Goal: Task Accomplishment & Management: Complete application form

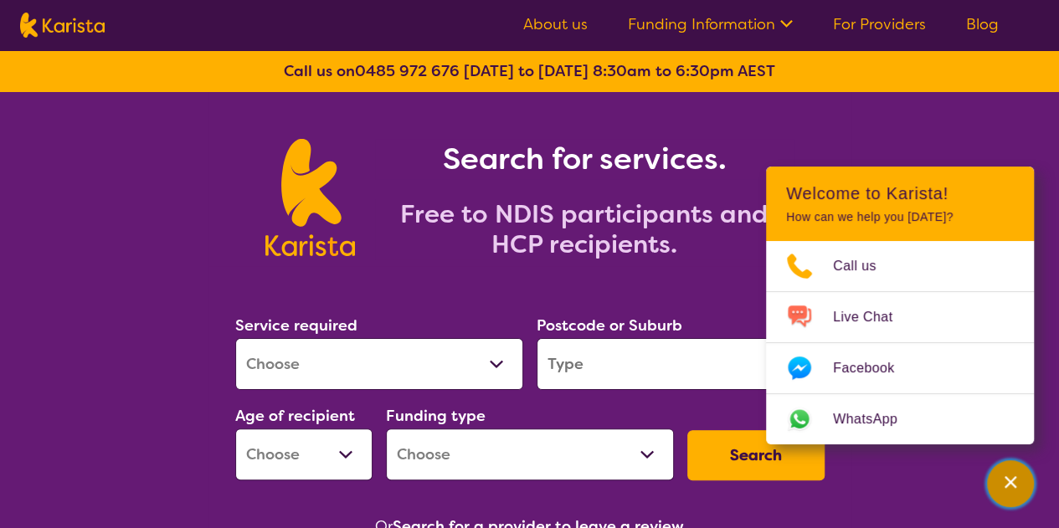
click at [990, 486] on button "Channel Menu" at bounding box center [1010, 483] width 47 height 47
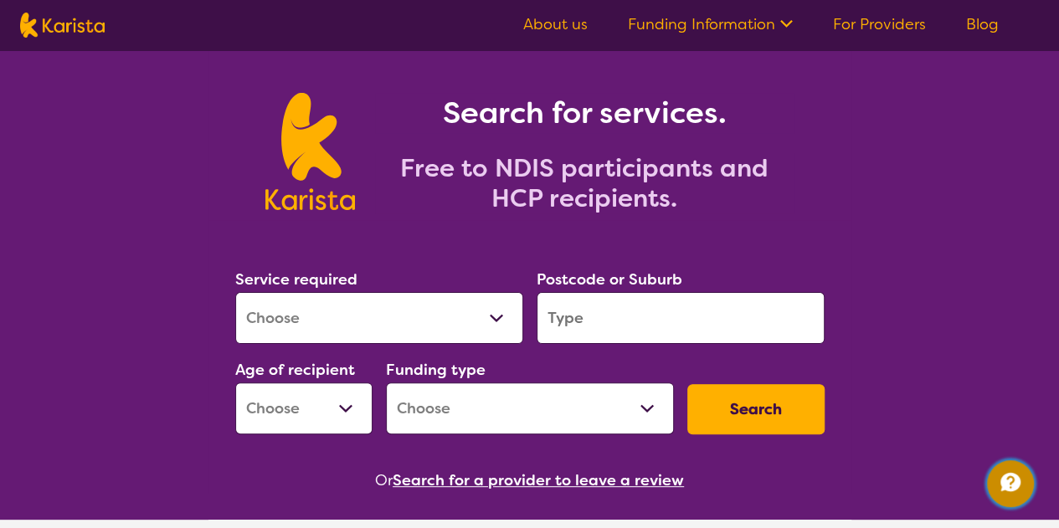
scroll to position [84, 0]
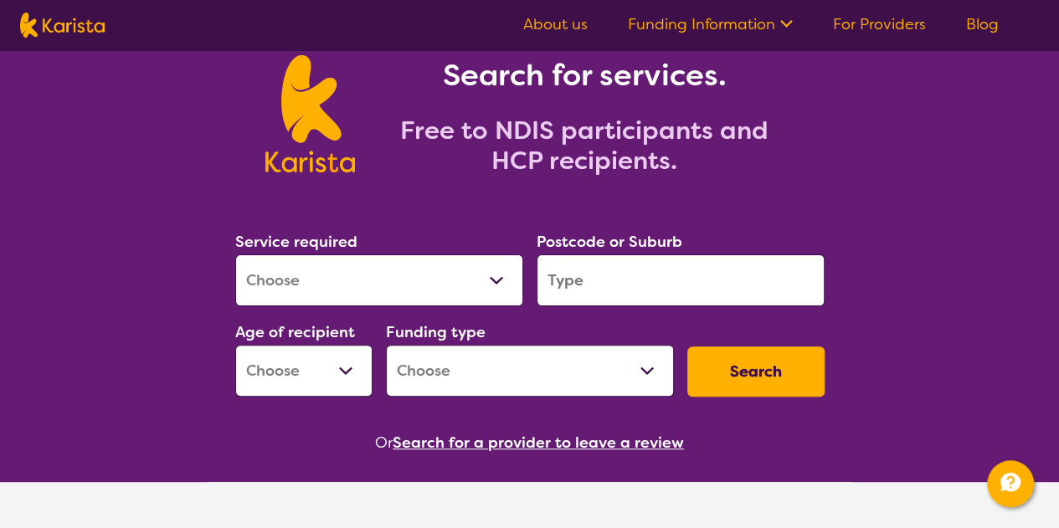
click at [428, 280] on select "Allied Health Assistant Assessment (ADHD or Autism) Behaviour support Counselli…" at bounding box center [379, 280] width 288 height 52
click at [322, 276] on select "Allied Health Assistant Assessment (ADHD or Autism) Behaviour support Counselli…" at bounding box center [379, 280] width 288 height 52
click at [297, 277] on select "Allied Health Assistant Assessment (ADHD or Autism) Behaviour support Counselli…" at bounding box center [379, 280] width 288 height 52
select select "[MEDICAL_DATA]"
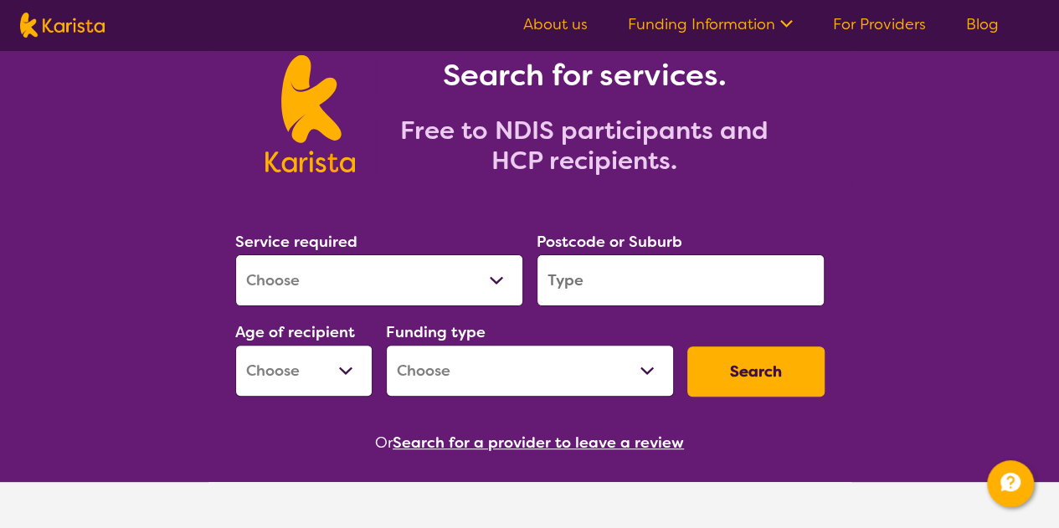
click at [674, 265] on input "search" at bounding box center [681, 280] width 288 height 52
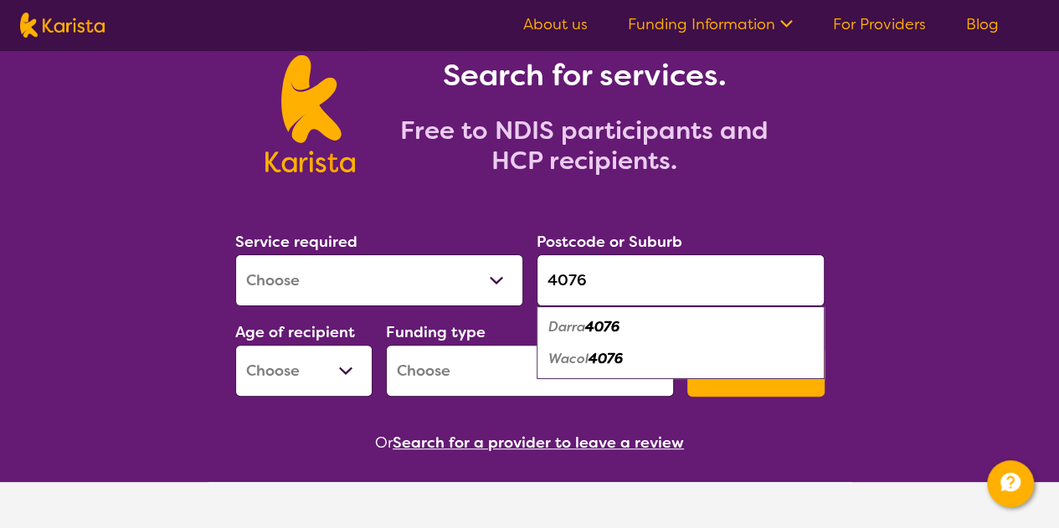
type input "4076"
click at [600, 327] on em "4076" at bounding box center [602, 327] width 34 height 18
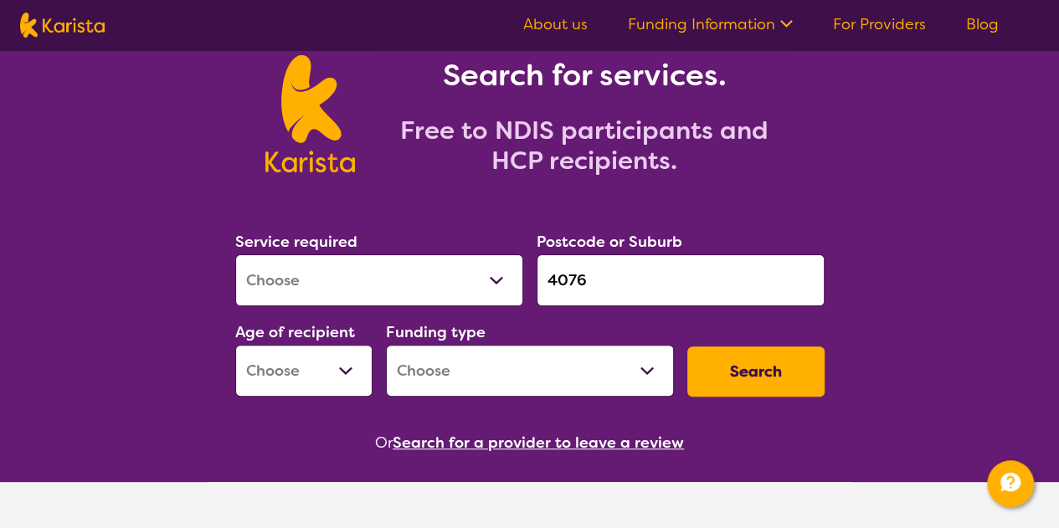
click at [333, 359] on select "Early Childhood - 0 to 9 Child - 10 to 11 Adolescent - 12 to 17 Adult - 18 to 6…" at bounding box center [303, 371] width 137 height 52
select select "EC"
click at [235, 345] on select "Early Childhood - 0 to 9 Child - 10 to 11 Adolescent - 12 to 17 Adult - 18 to 6…" at bounding box center [303, 371] width 137 height 52
click at [445, 347] on select "Home Care Package (HCP) National Disability Insurance Scheme (NDIS) I don't know" at bounding box center [530, 371] width 288 height 52
select select "NDIS"
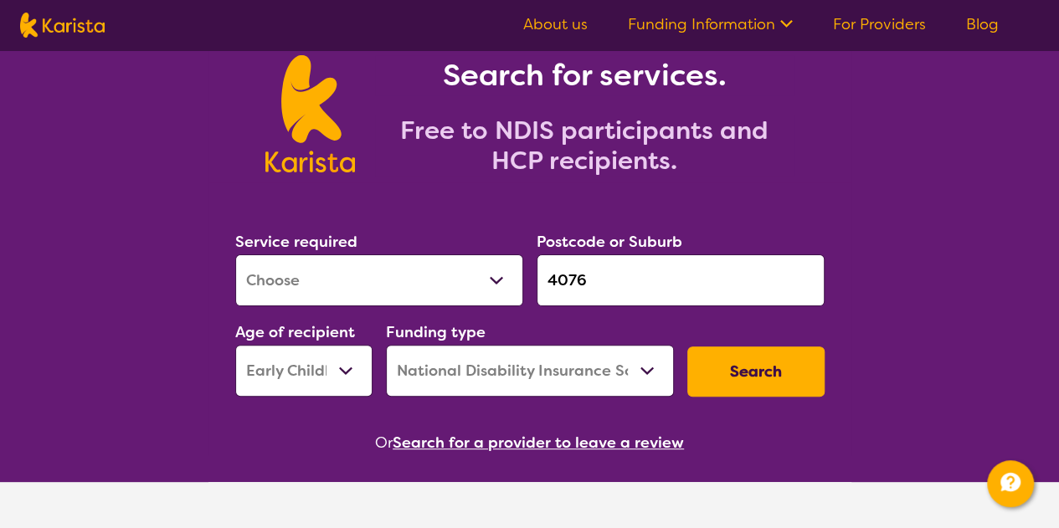
click at [386, 345] on select "Home Care Package (HCP) National Disability Insurance Scheme (NDIS) I don't know" at bounding box center [530, 371] width 288 height 52
click at [723, 379] on button "Search" at bounding box center [755, 372] width 137 height 50
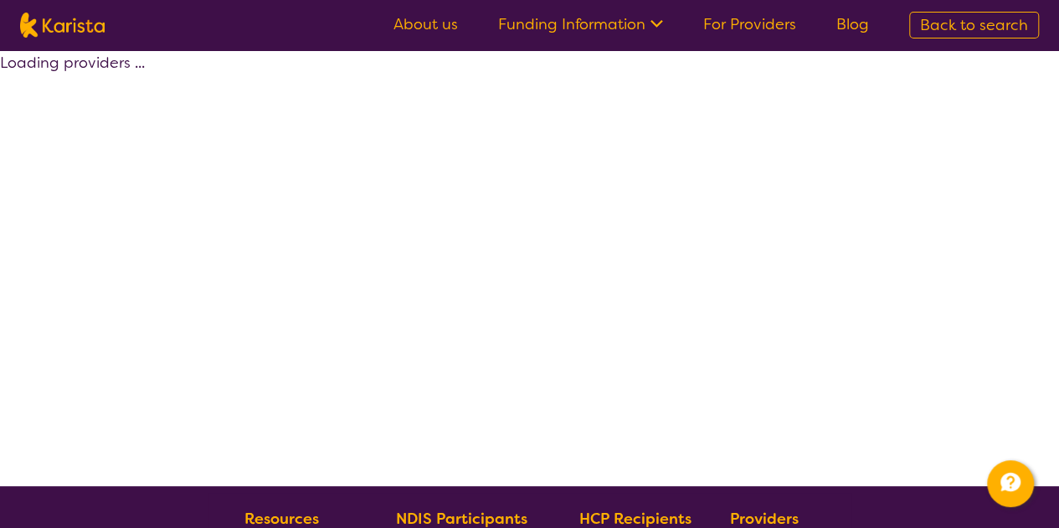
select select "by_score"
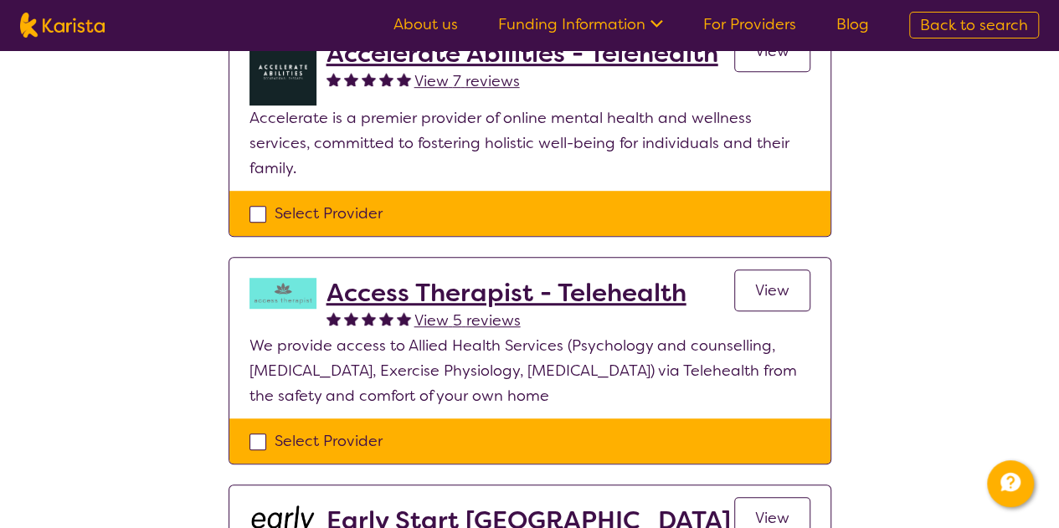
scroll to position [753, 0]
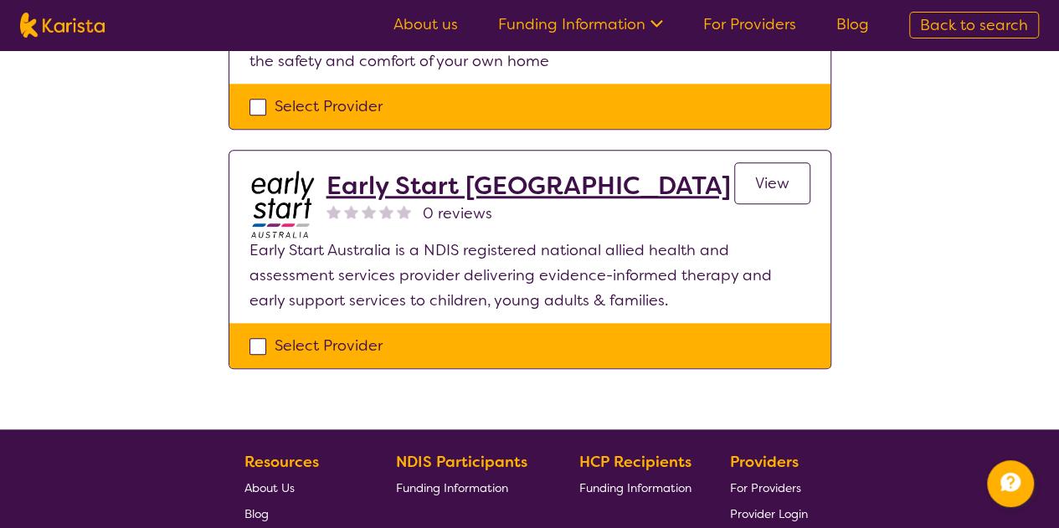
click at [782, 173] on span "View" at bounding box center [772, 183] width 34 height 20
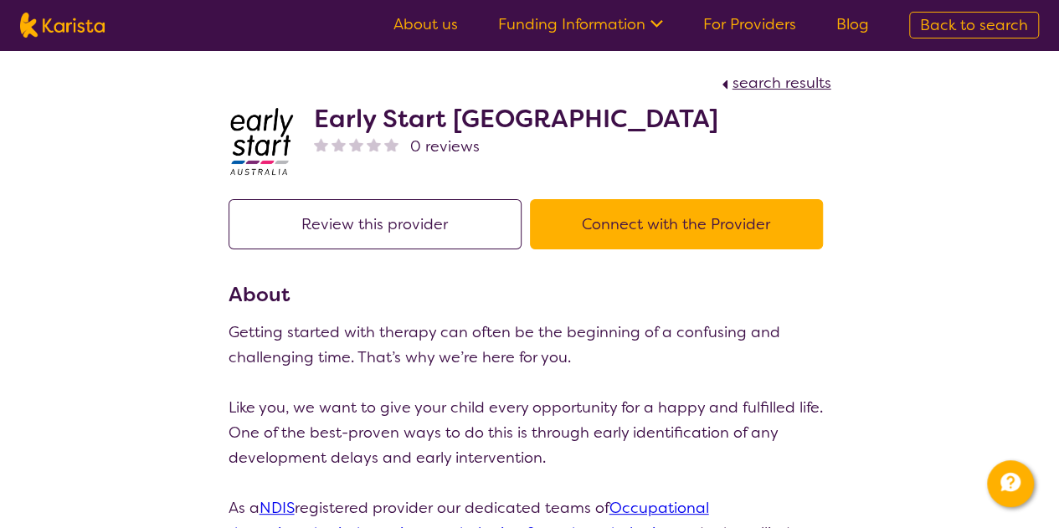
click at [683, 202] on button "Connect with the Provider" at bounding box center [676, 224] width 293 height 50
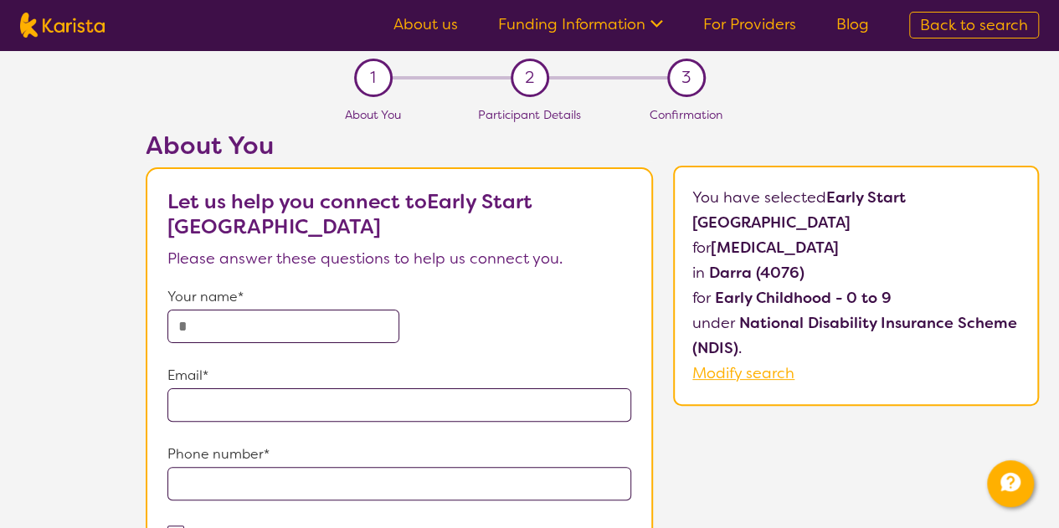
click at [314, 315] on input "text" at bounding box center [283, 326] width 232 height 33
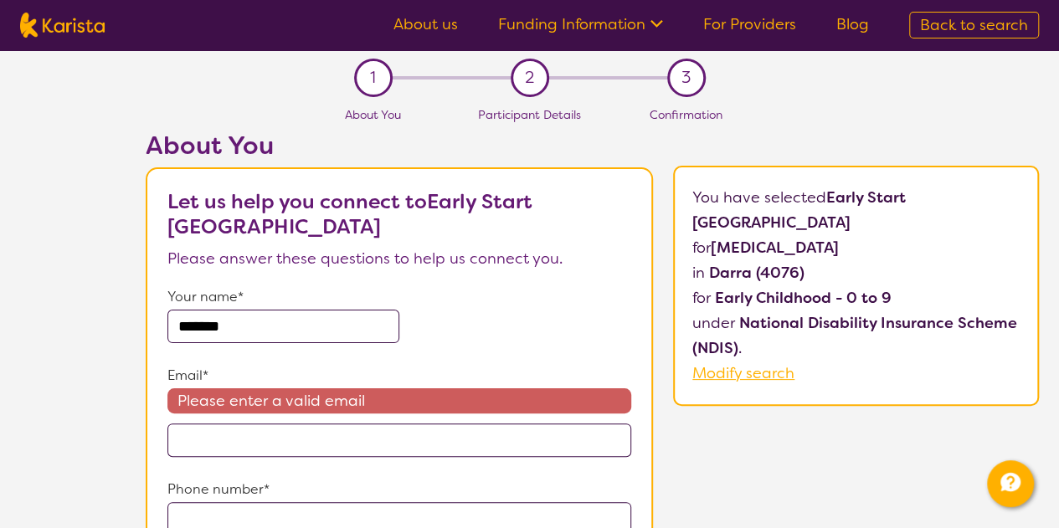
click at [316, 311] on input "*******" at bounding box center [283, 326] width 232 height 33
type input "**********"
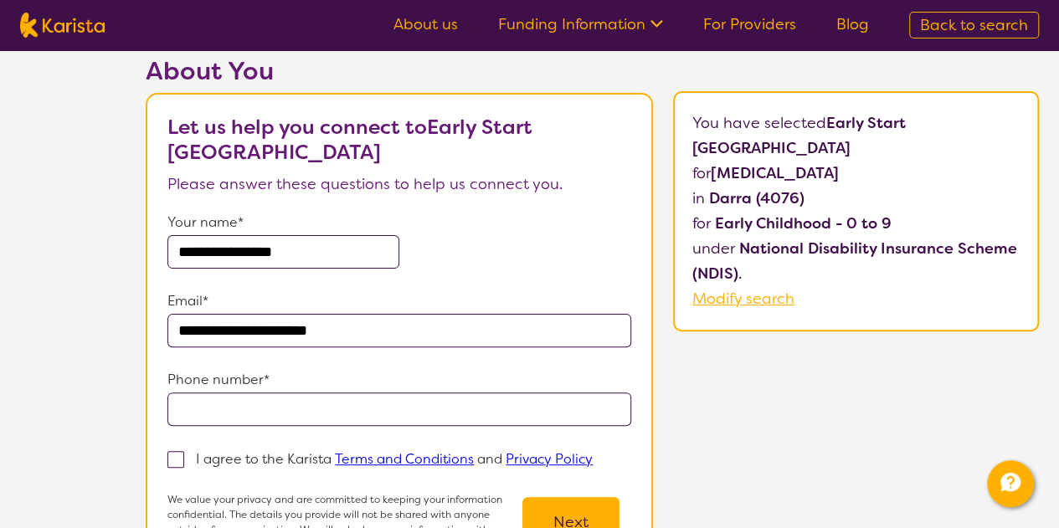
scroll to position [167, 0]
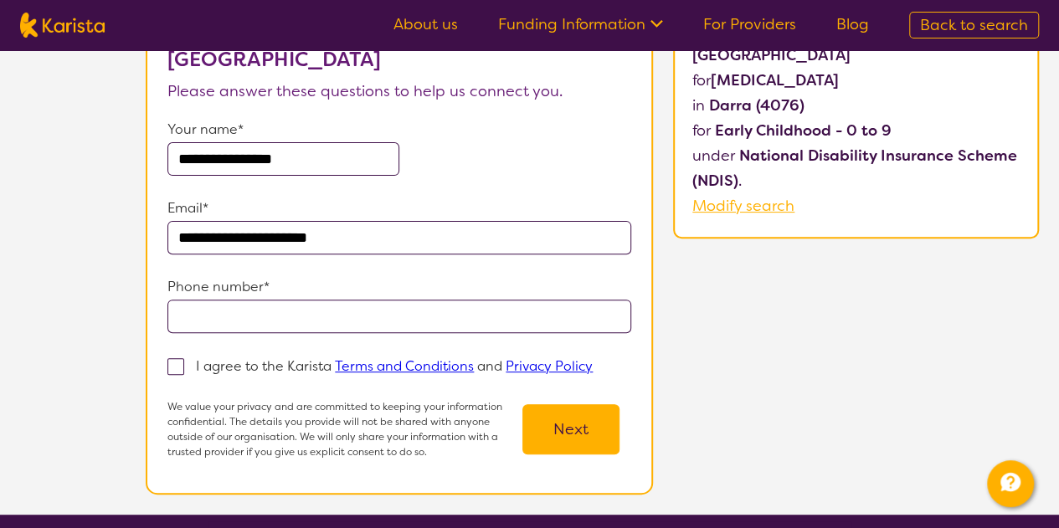
click at [282, 312] on input "tel" at bounding box center [398, 316] width 463 height 33
type input "**********"
click at [220, 363] on p "I agree to the Karista Terms and Conditions and Privacy Policy" at bounding box center [394, 366] width 397 height 18
click at [593, 363] on input "I agree to the Karista Terms and Conditions and Privacy Policy" at bounding box center [598, 365] width 11 height 11
checkbox input "true"
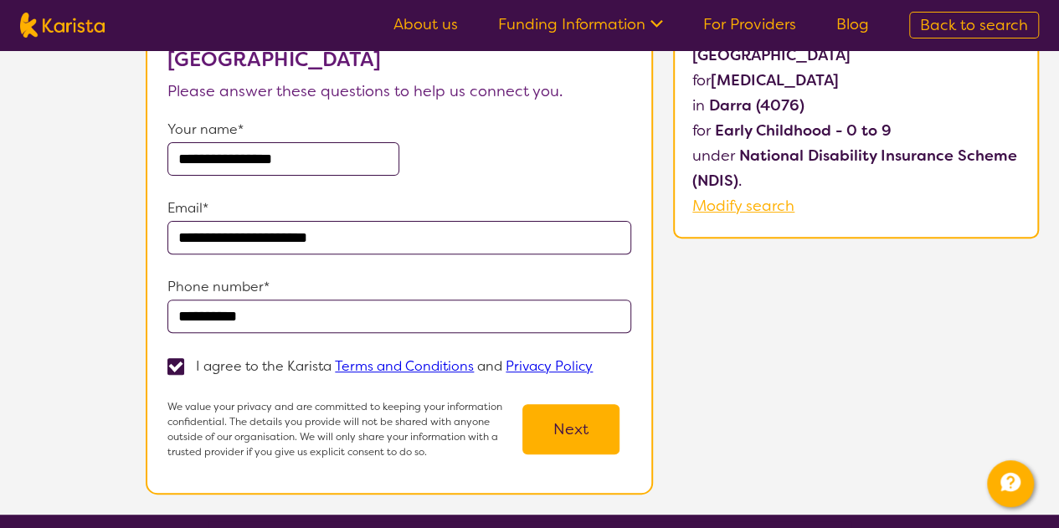
click at [579, 455] on button "Next" at bounding box center [570, 429] width 97 height 50
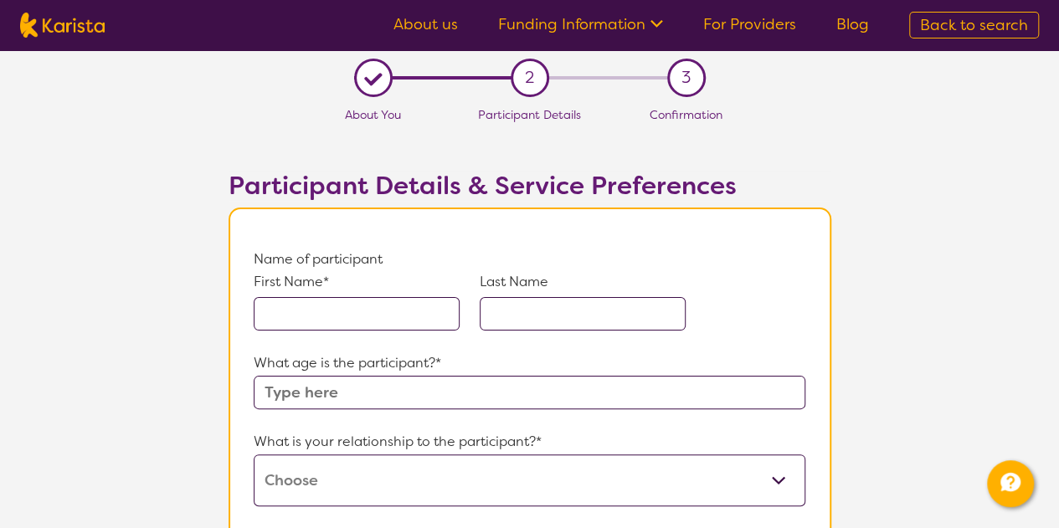
click at [333, 321] on input "text" at bounding box center [357, 313] width 206 height 33
type input "August"
type input "Purslow"
click at [429, 394] on input "text" at bounding box center [529, 392] width 551 height 33
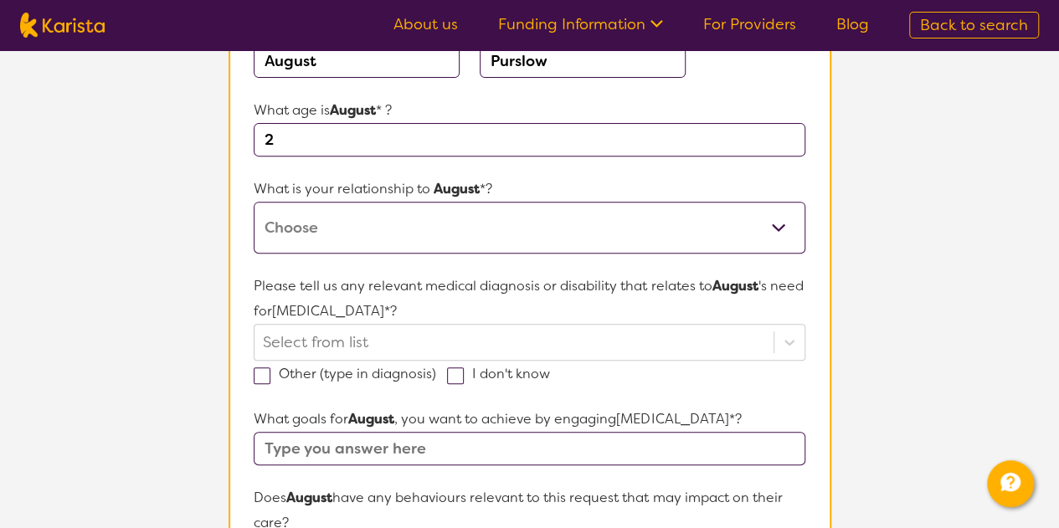
scroll to position [335, 0]
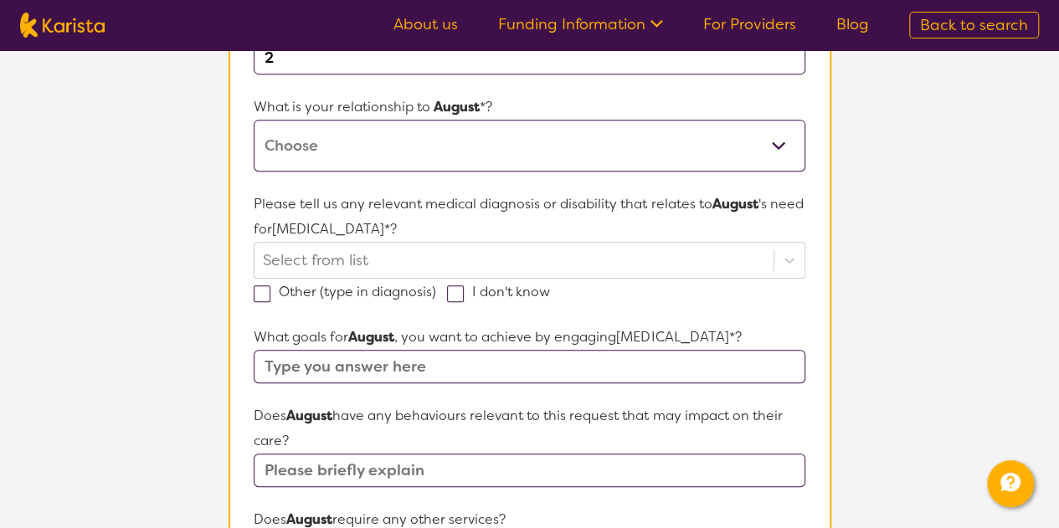
type input "2"
drag, startPoint x: 426, startPoint y: 152, endPoint x: 419, endPoint y: 166, distance: 15.4
click at [426, 152] on select "This request is for myself I am their parent I am their child I am their spouse…" at bounding box center [529, 146] width 551 height 52
select select "I am their parent"
click at [254, 120] on select "This request is for myself I am their parent I am their child I am their spouse…" at bounding box center [529, 146] width 551 height 52
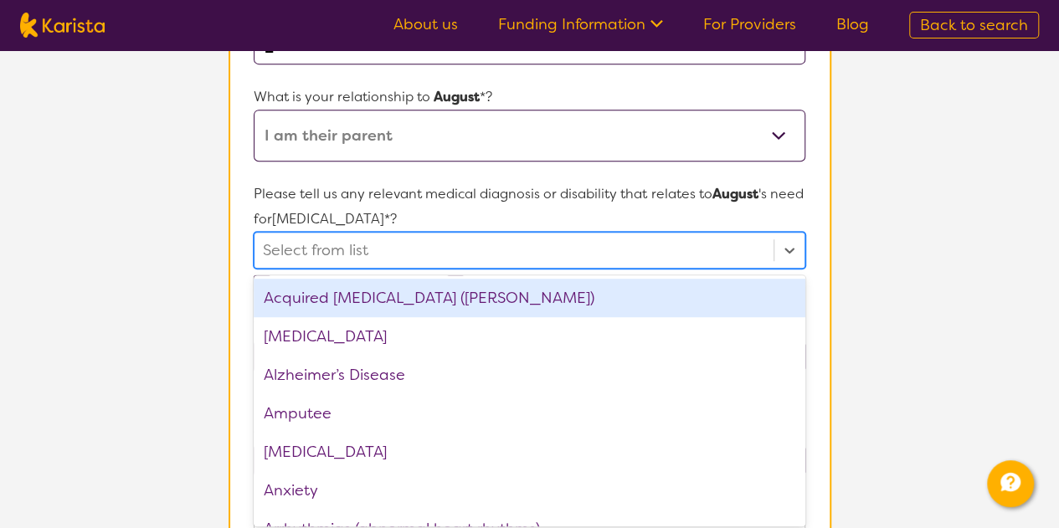
click at [443, 265] on div "Select from list" at bounding box center [513, 250] width 518 height 35
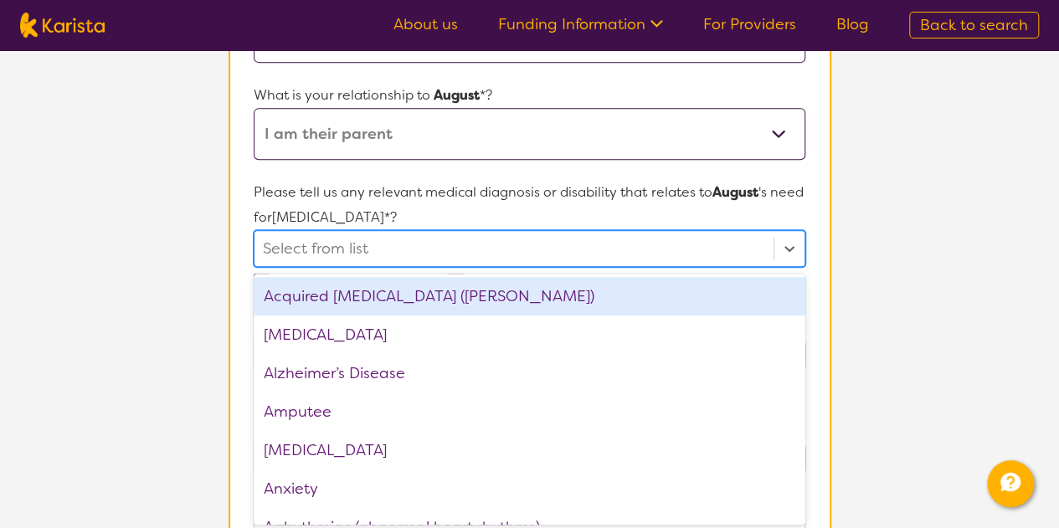
scroll to position [348, 0]
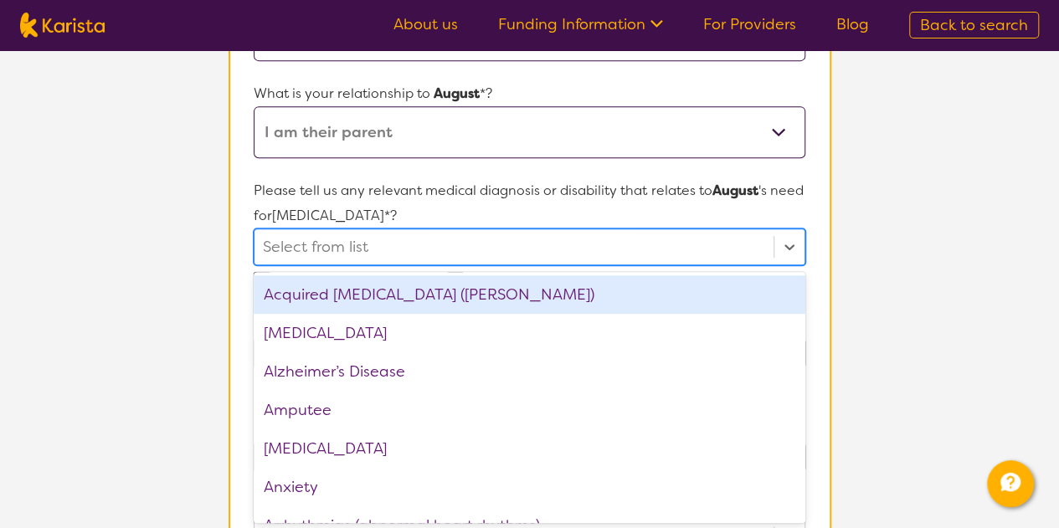
click at [208, 226] on section "Participant Details & Service Preferences Name of participant First Name* Augus…" at bounding box center [529, 466] width 643 height 1369
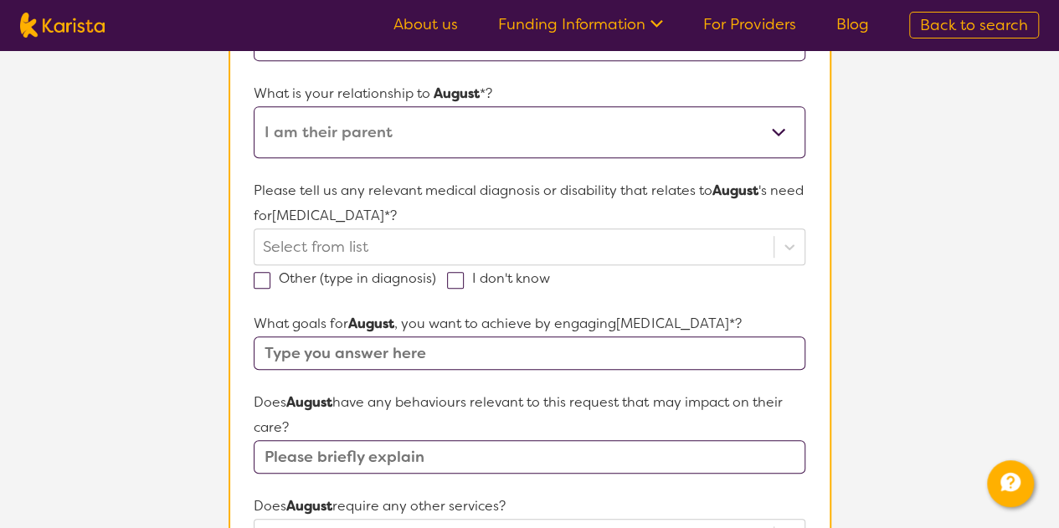
click at [261, 279] on span at bounding box center [262, 280] width 17 height 17
click at [436, 279] on input "Other (type in diagnosis)" at bounding box center [441, 277] width 11 height 11
checkbox input "true"
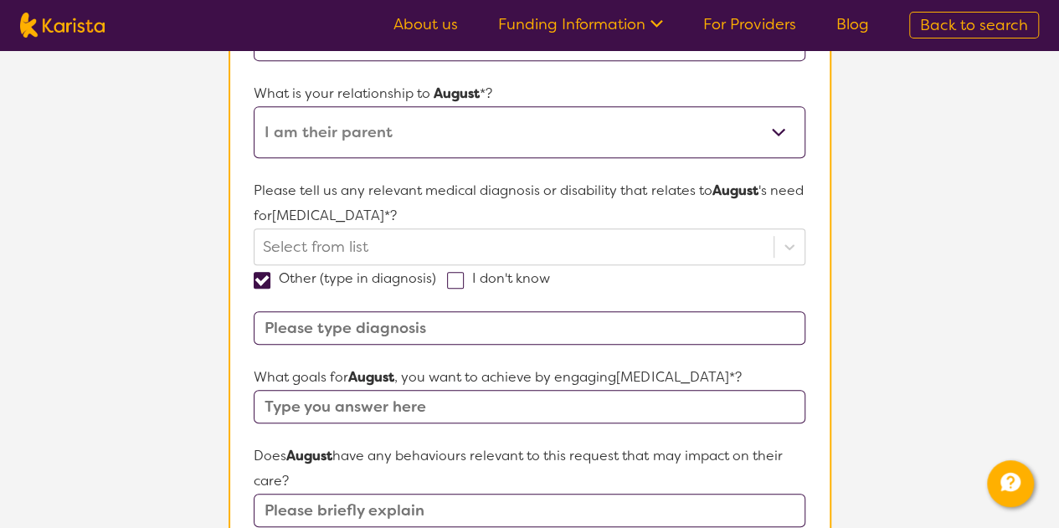
click at [330, 321] on input at bounding box center [529, 327] width 551 height 33
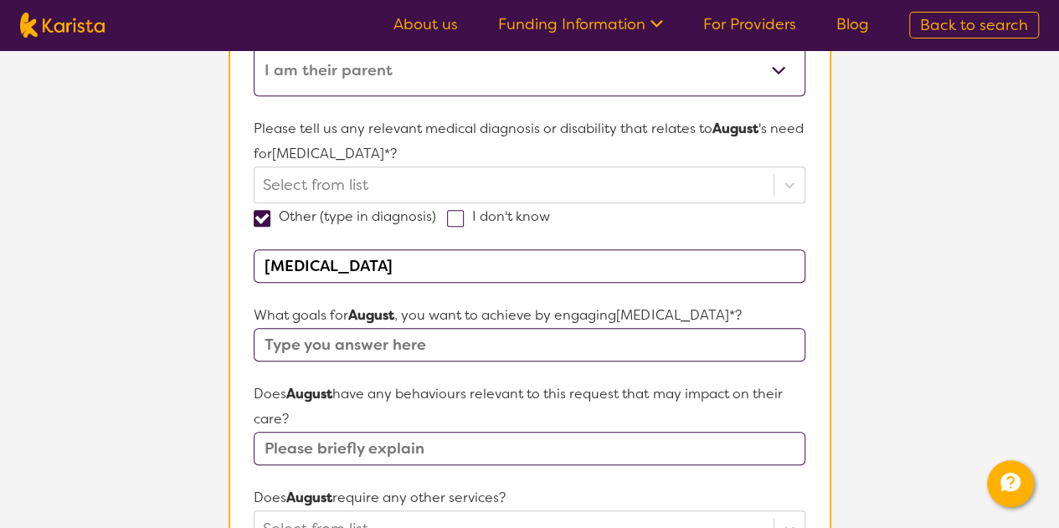
scroll to position [516, 0]
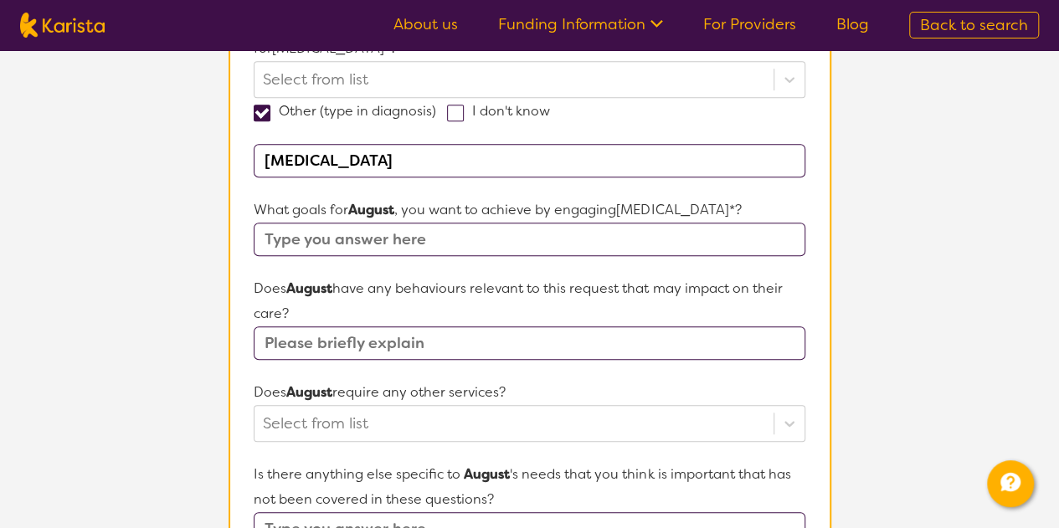
type input "Global developmental Delay"
click at [484, 245] on input "text" at bounding box center [529, 239] width 551 height 33
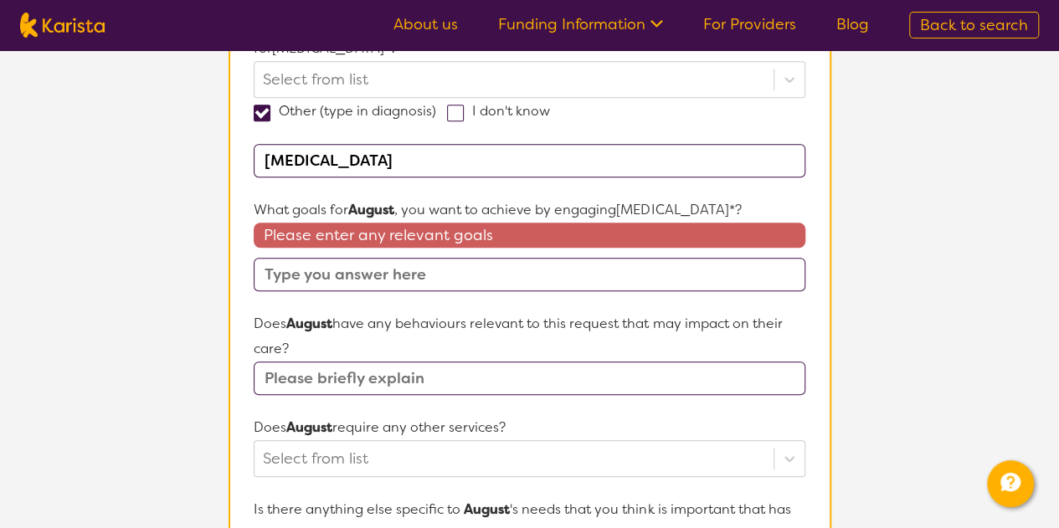
click at [1048, 351] on section "L About You 2 Participant Details 3 Confirmation Participant Details & Service …" at bounding box center [529, 304] width 1059 height 1539
paste input "August to develop his language and communication skills."
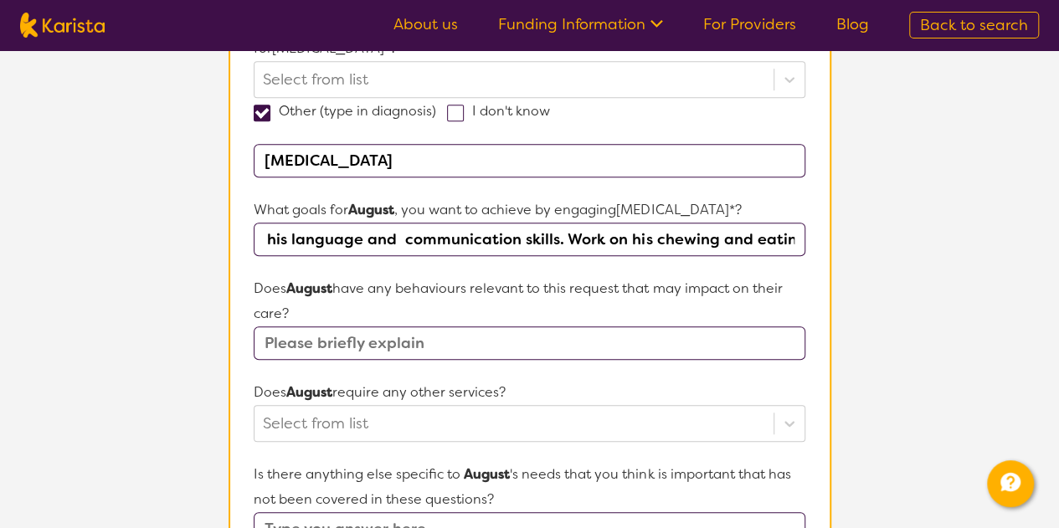
scroll to position [0, 142]
type input "August to develop his language and communication skills. Work on his chewing an…"
click at [565, 351] on input "text" at bounding box center [529, 342] width 551 height 33
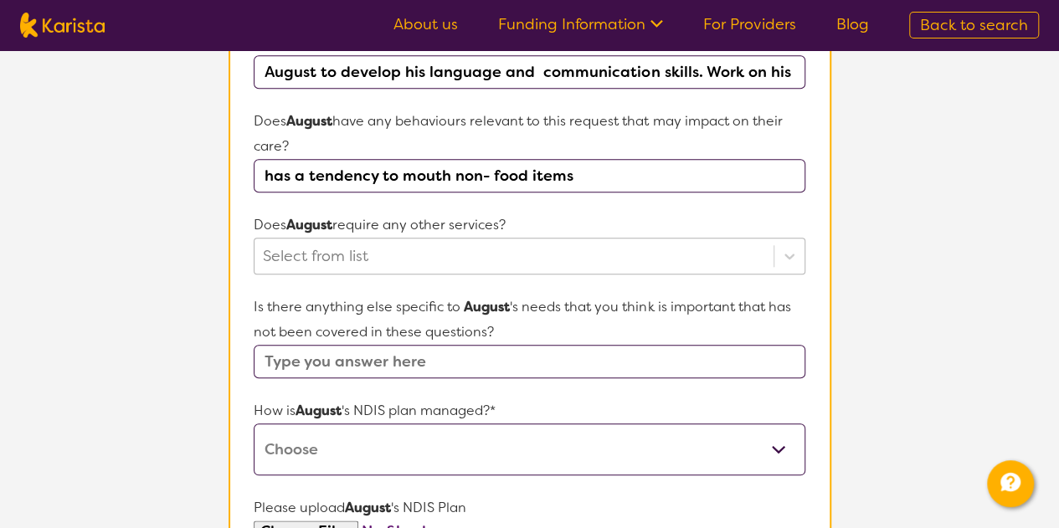
type input "has a tendency to mouth non- food items"
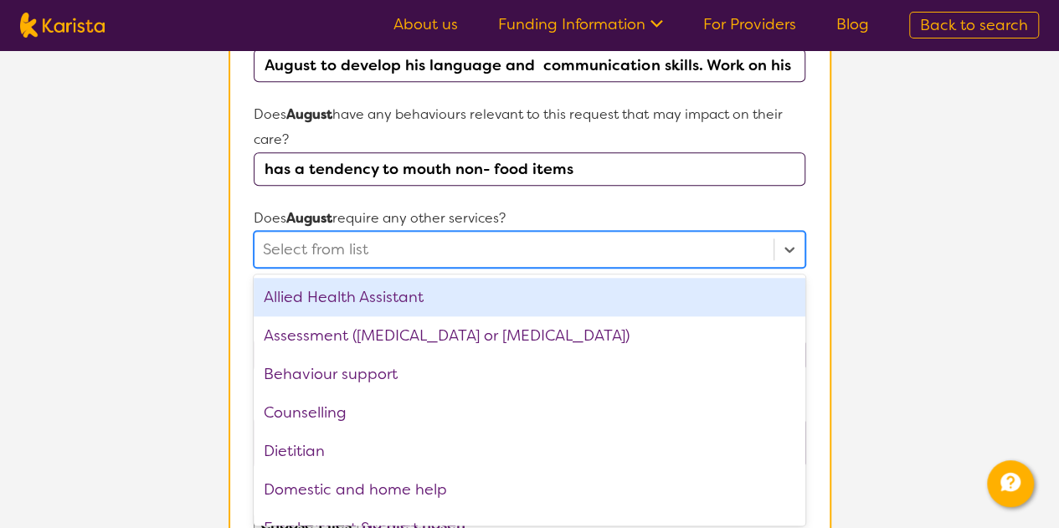
click at [517, 260] on div at bounding box center [513, 249] width 501 height 28
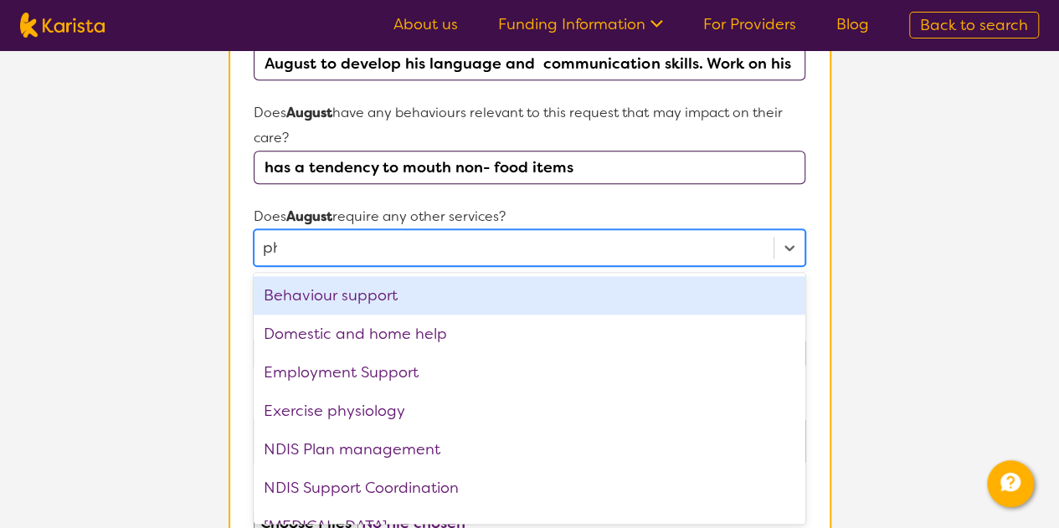
type input "phy"
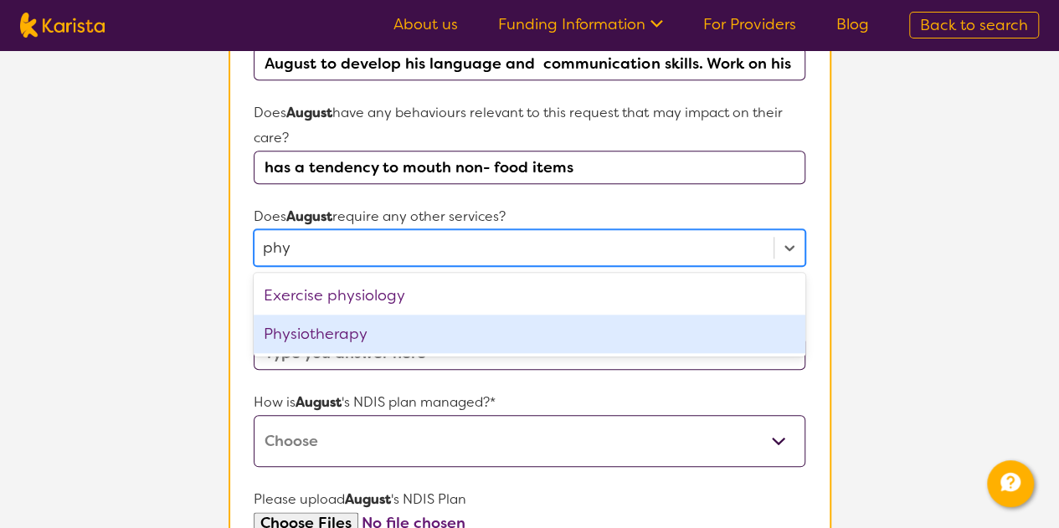
click at [434, 326] on div "Physiotherapy" at bounding box center [529, 334] width 551 height 39
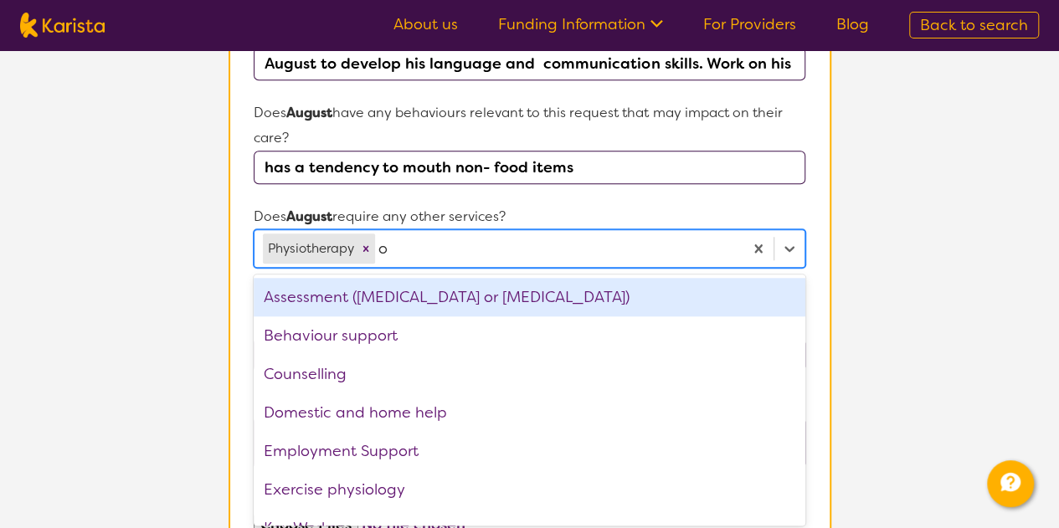
type input "oc"
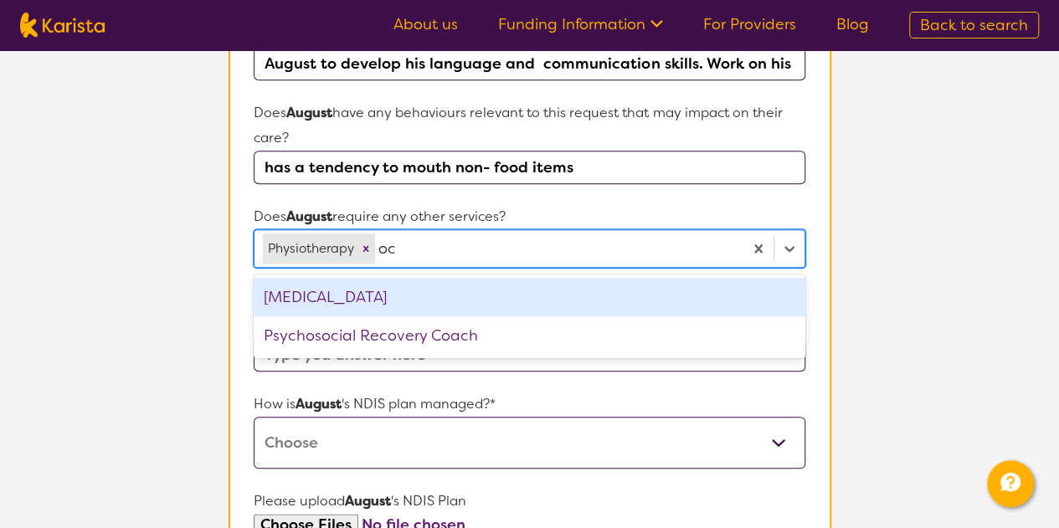
click at [414, 297] on div "[MEDICAL_DATA]" at bounding box center [529, 297] width 551 height 39
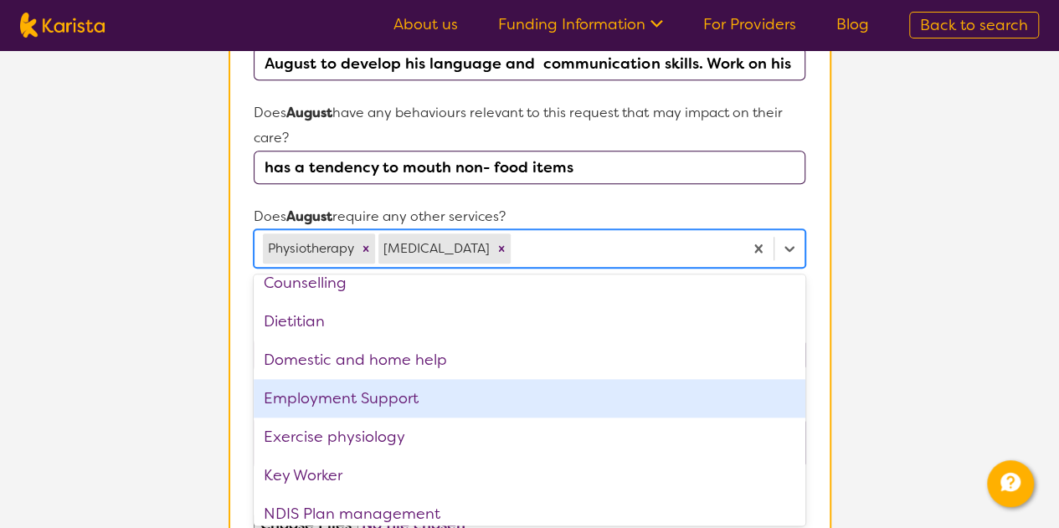
scroll to position [167, 0]
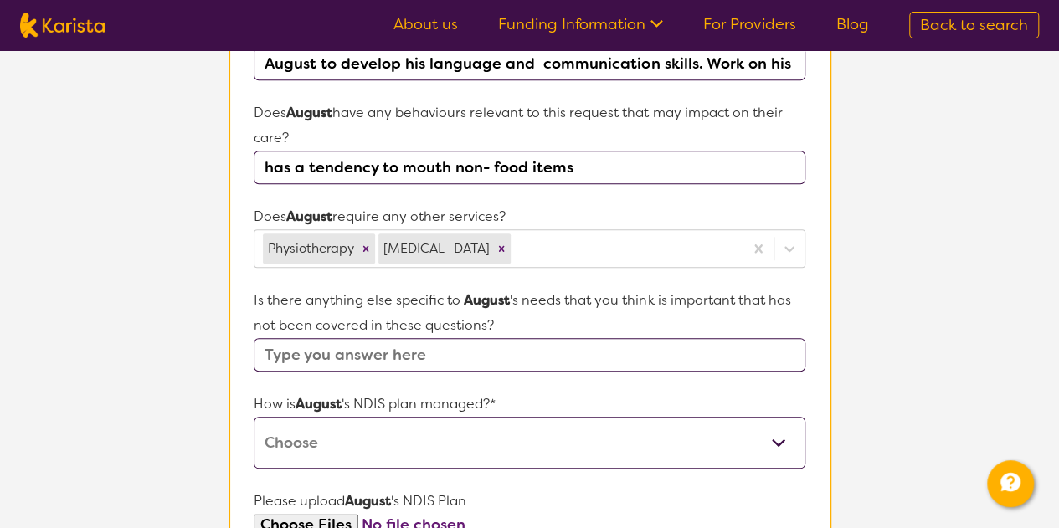
drag, startPoint x: 109, startPoint y: 271, endPoint x: 121, endPoint y: 286, distance: 19.1
click at [112, 277] on section "L About You 2 Participant Details 3 Confirmation Participant Details & Service …" at bounding box center [529, 111] width 1059 height 1505
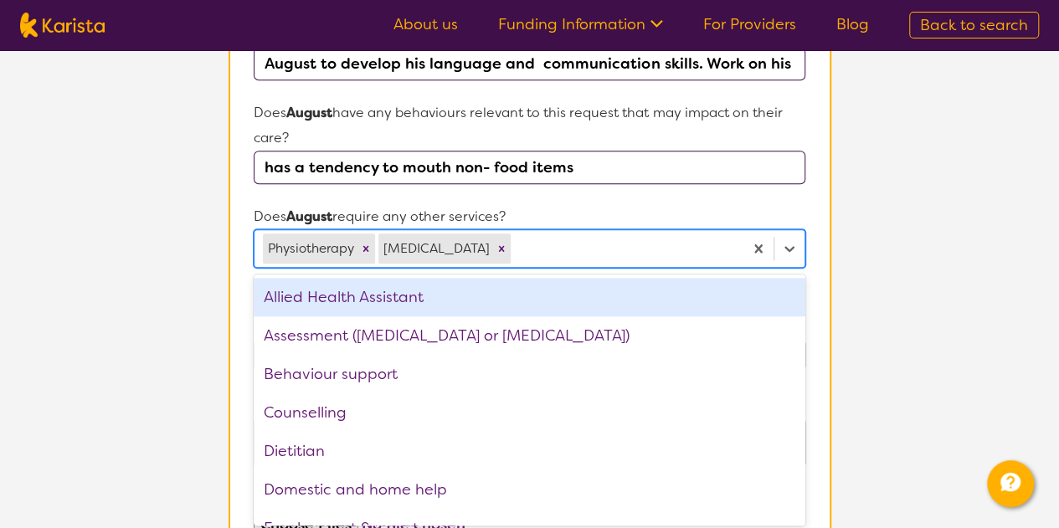
click at [619, 248] on div at bounding box center [624, 248] width 220 height 28
click at [943, 267] on section "L About You 2 Participant Details 3 Confirmation Participant Details & Service …" at bounding box center [529, 111] width 1059 height 1505
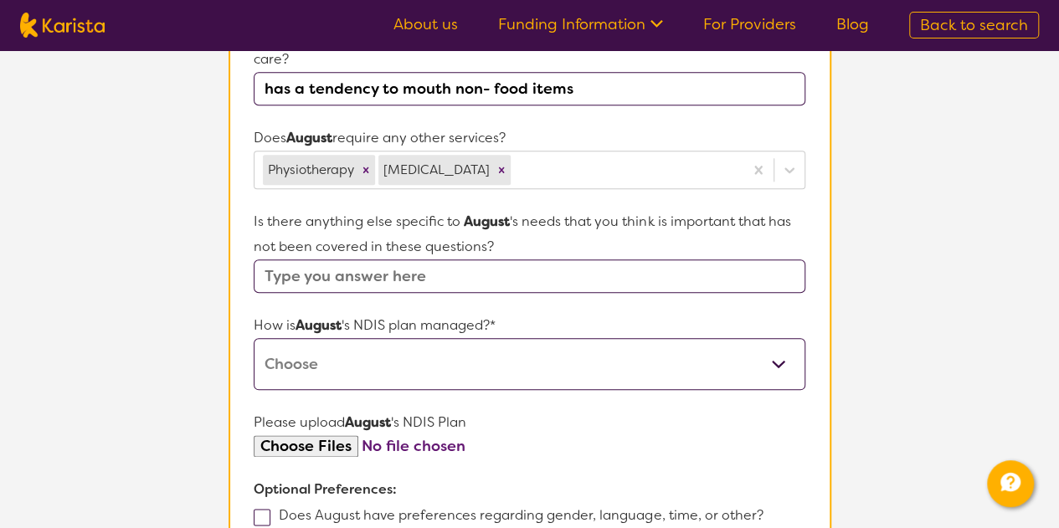
scroll to position [859, 0]
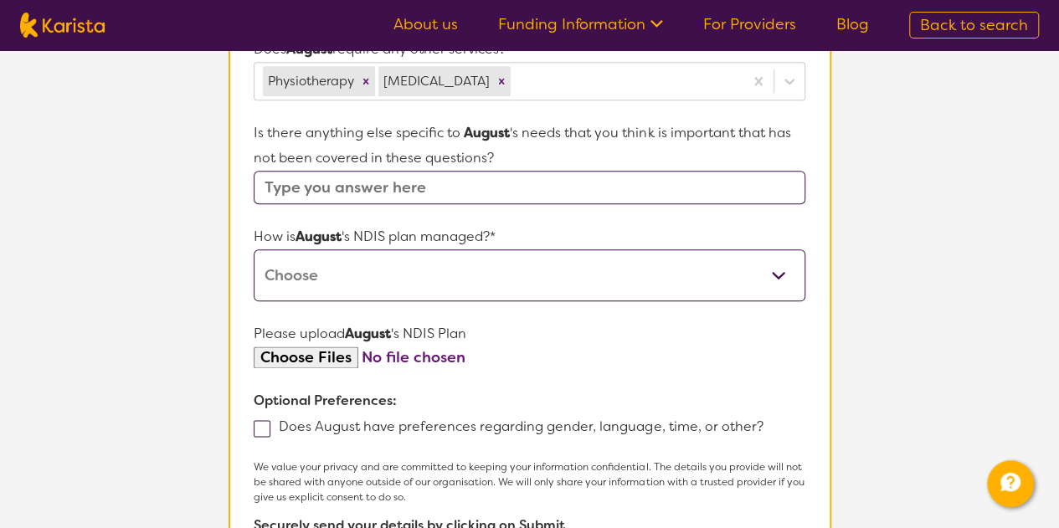
click at [464, 190] on input "text" at bounding box center [529, 187] width 551 height 33
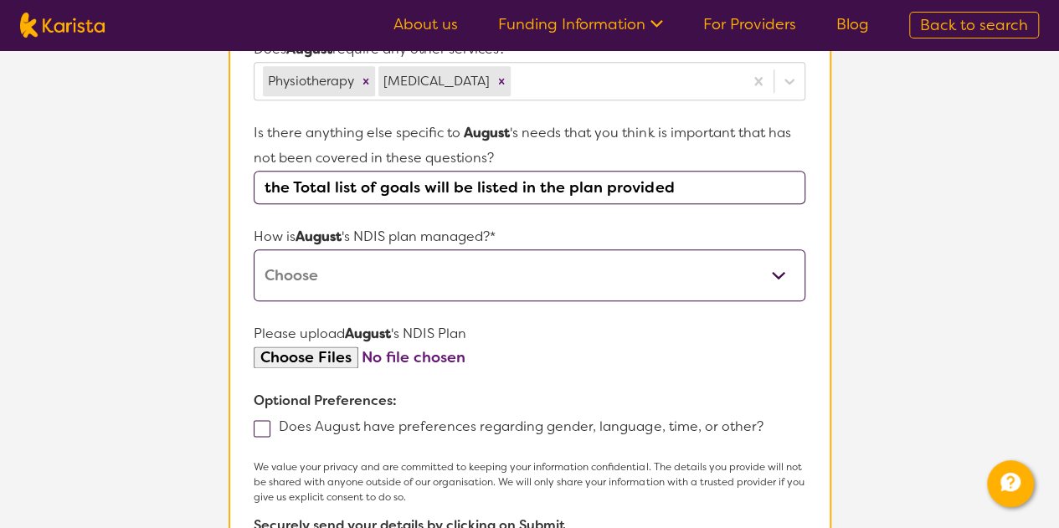
type input "the Total list of goals will be listed in the plan provided"
click at [475, 277] on select "Self-managed NDIS plan Managed by a registered plan management provider (not th…" at bounding box center [529, 275] width 551 height 52
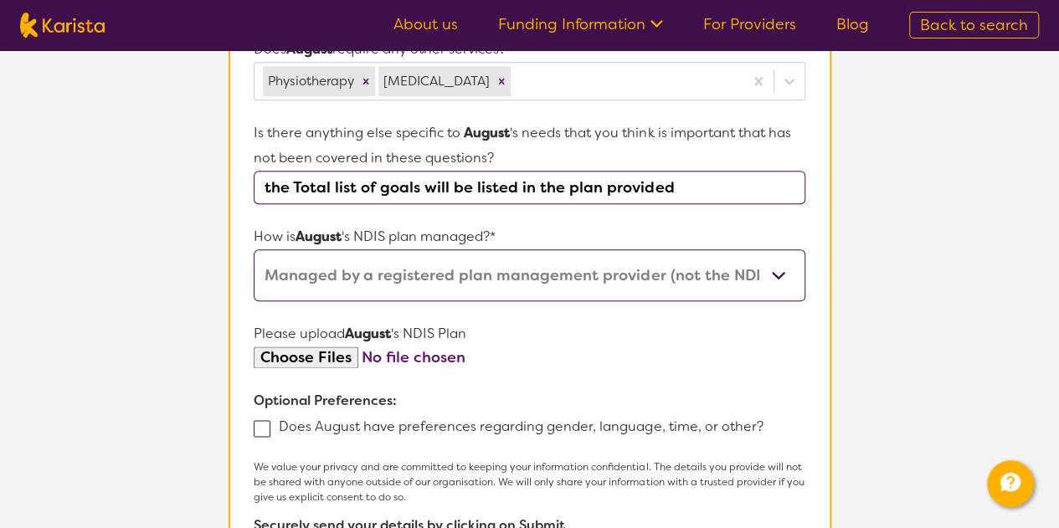
click at [254, 249] on select "Self-managed NDIS plan Managed by a registered plan management provider (not th…" at bounding box center [529, 275] width 551 height 52
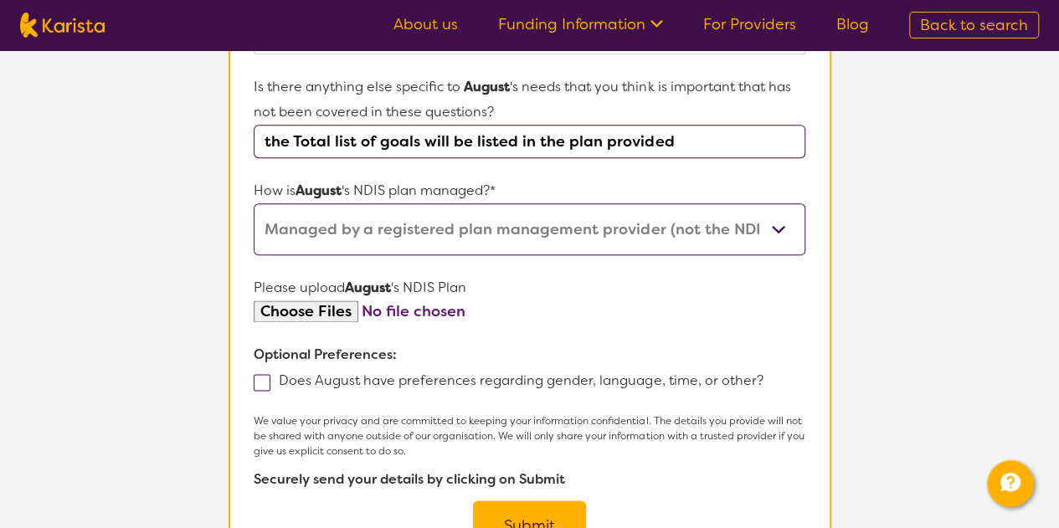
scroll to position [943, 0]
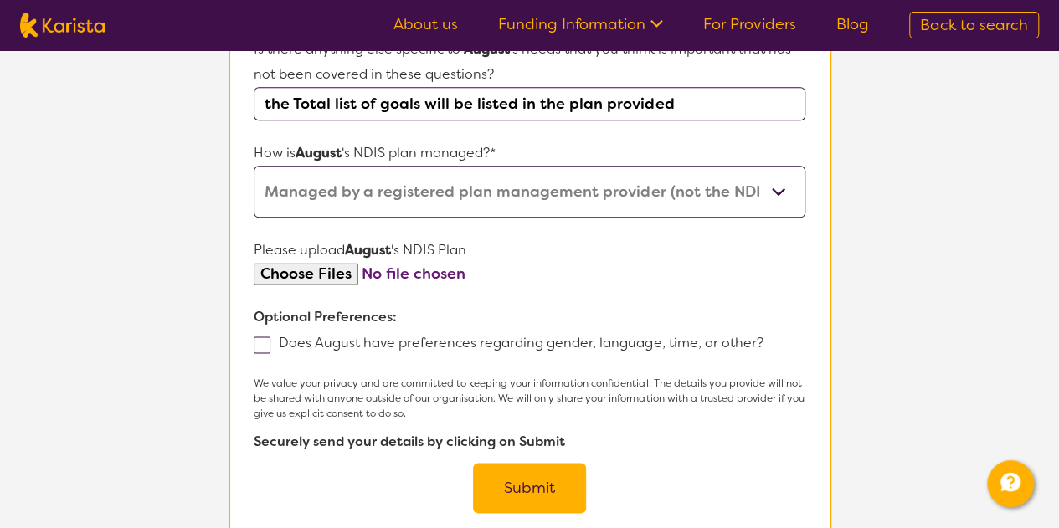
drag, startPoint x: 362, startPoint y: 194, endPoint x: 359, endPoint y: 210, distance: 16.1
click at [362, 194] on select "Self-managed NDIS plan Managed by a registered plan management provider (not th…" at bounding box center [529, 192] width 551 height 52
select select "I'm not sure"
click at [254, 166] on select "Self-managed NDIS plan Managed by a registered plan management provider (not th…" at bounding box center [529, 192] width 551 height 52
click at [309, 275] on input "file" at bounding box center [529, 274] width 551 height 23
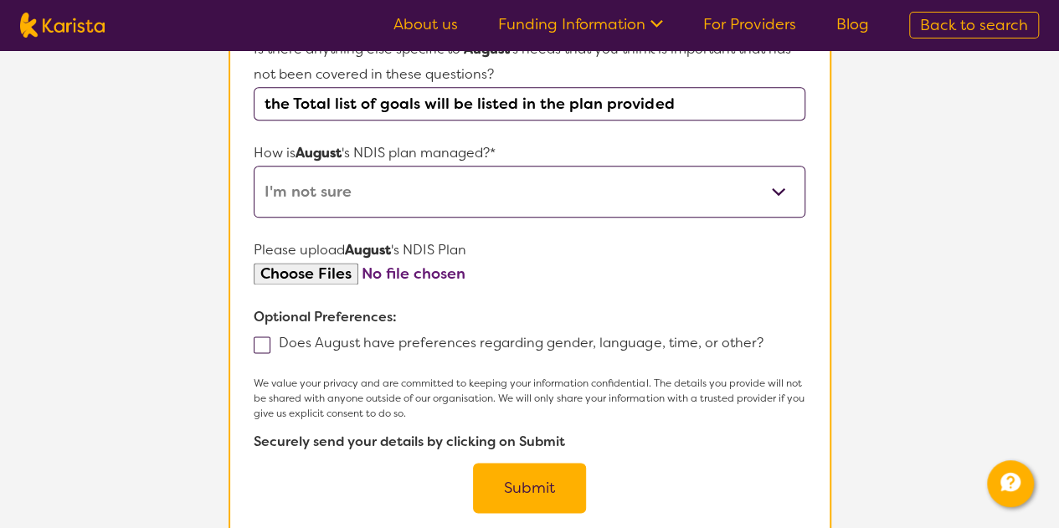
type input "C:\fakepath\First NDIS Plan Approval_August Jude PURSLOW.pdf"
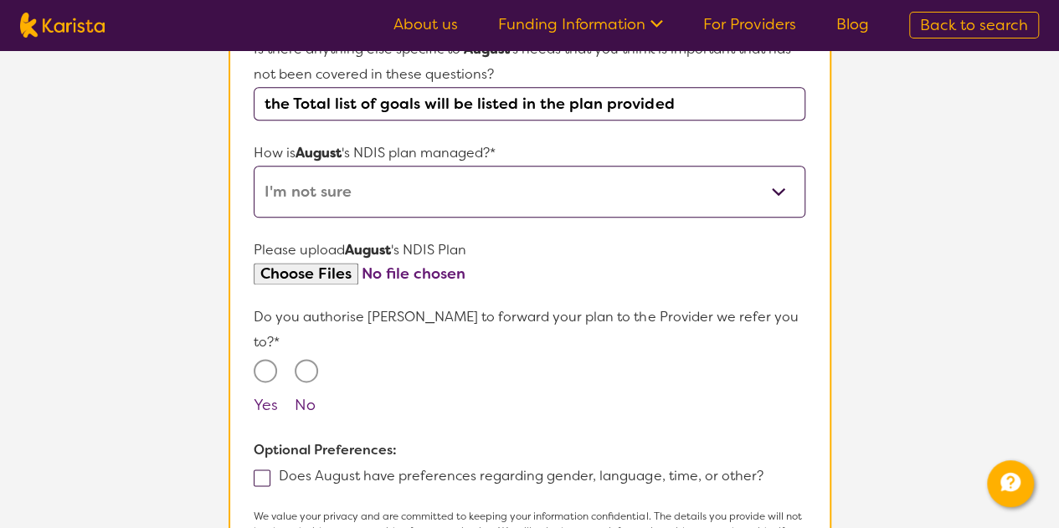
click at [268, 359] on input "Yes" at bounding box center [265, 370] width 23 height 23
radio input "true"
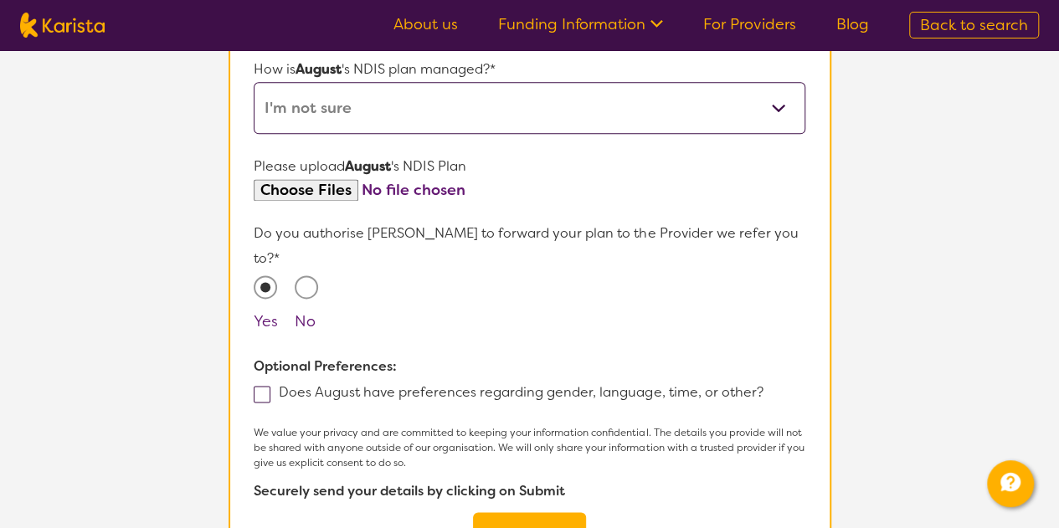
click at [266, 386] on span at bounding box center [262, 394] width 17 height 17
click at [763, 386] on input "Does August have preferences regarding gender, language, time, or other?" at bounding box center [768, 391] width 11 height 11
checkbox input "true"
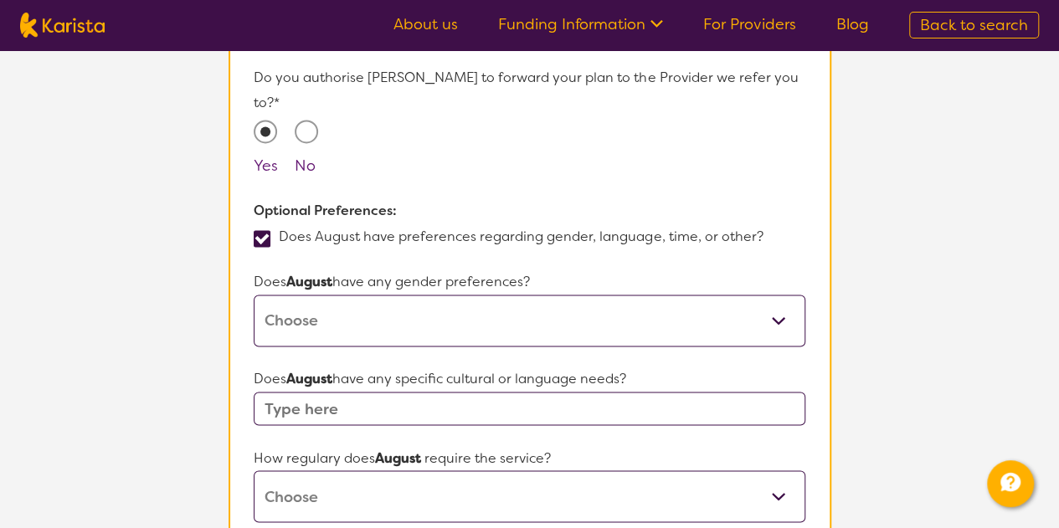
scroll to position [1194, 0]
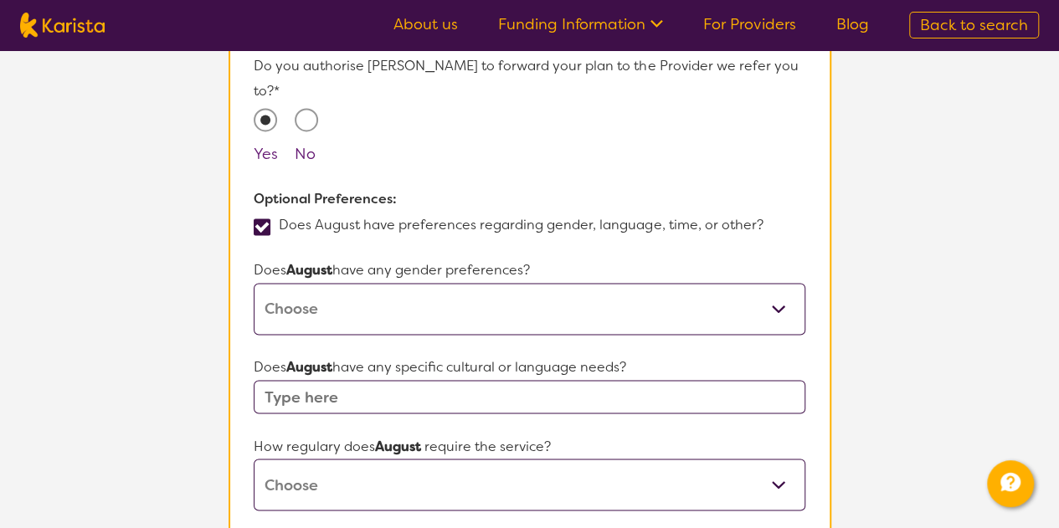
click at [296, 290] on select "Male Female Other No Preference" at bounding box center [529, 309] width 551 height 52
select select "Male"
click at [254, 283] on select "Male Female Other No Preference" at bounding box center [529, 309] width 551 height 52
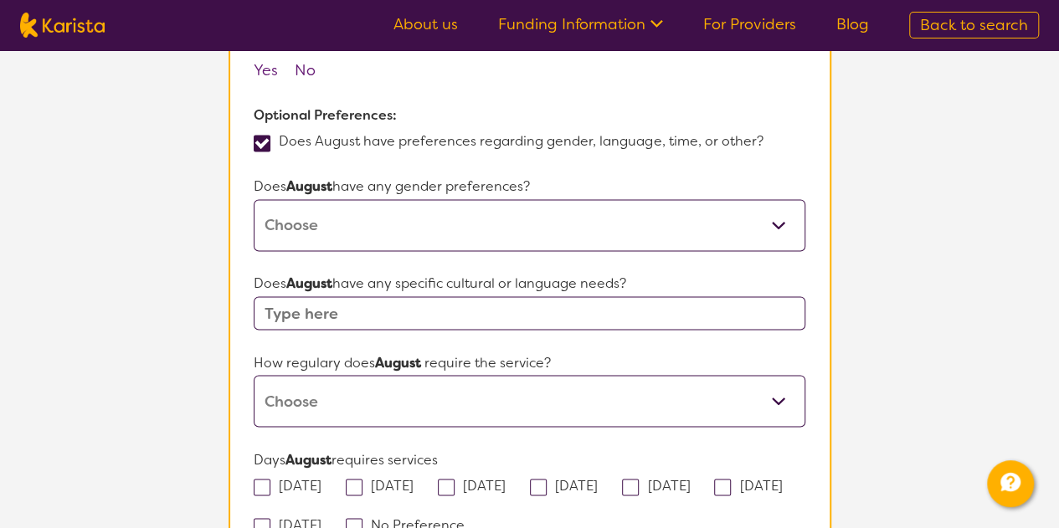
click at [427, 296] on input "text" at bounding box center [529, 312] width 551 height 33
click at [353, 296] on input "text" at bounding box center [529, 312] width 551 height 33
type input "no"
click at [444, 378] on select "Daily Twice a week Weekly Every fortnight Monthly Other" at bounding box center [529, 401] width 551 height 52
select select "Every fortnight"
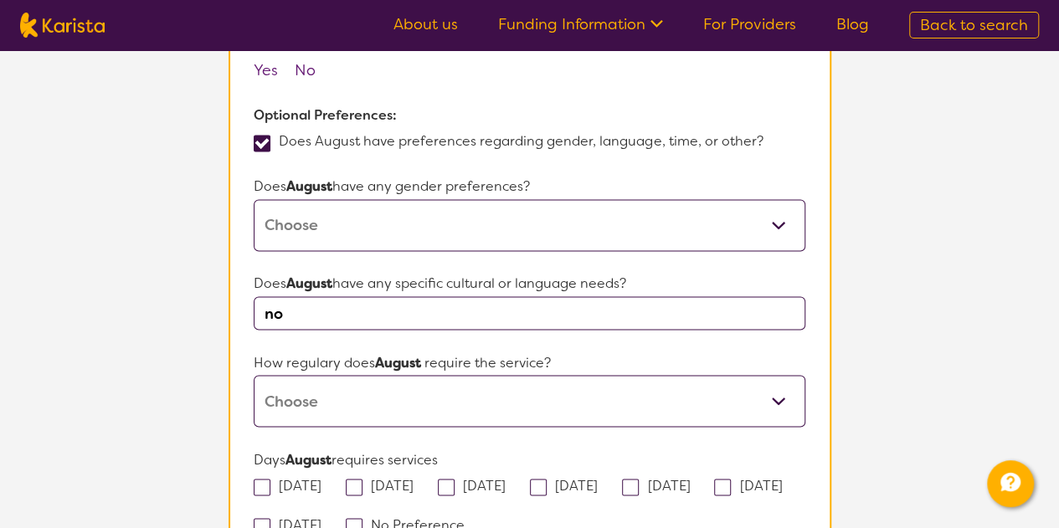
click at [254, 375] on select "Daily Twice a week Weekly Every fortnight Monthly Other" at bounding box center [529, 401] width 551 height 52
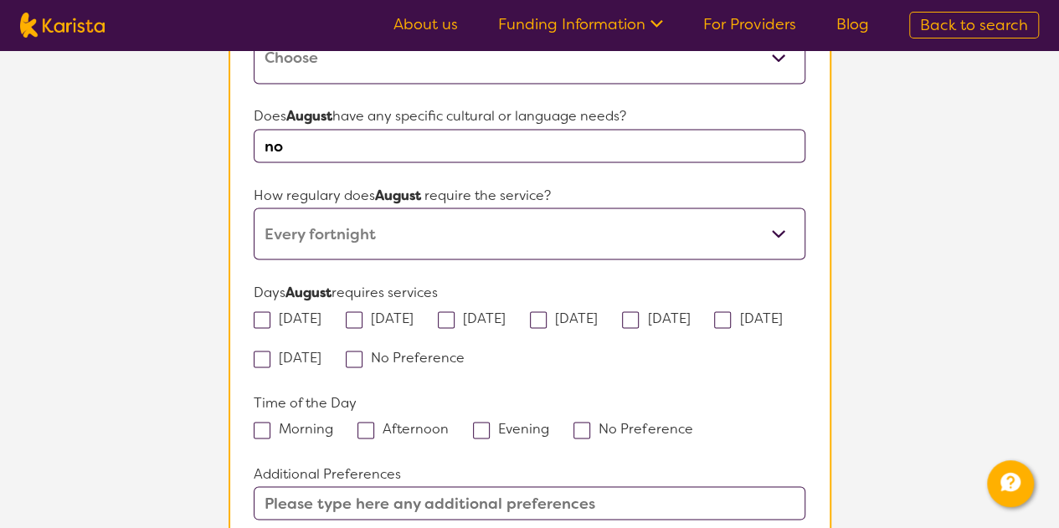
scroll to position [1529, 0]
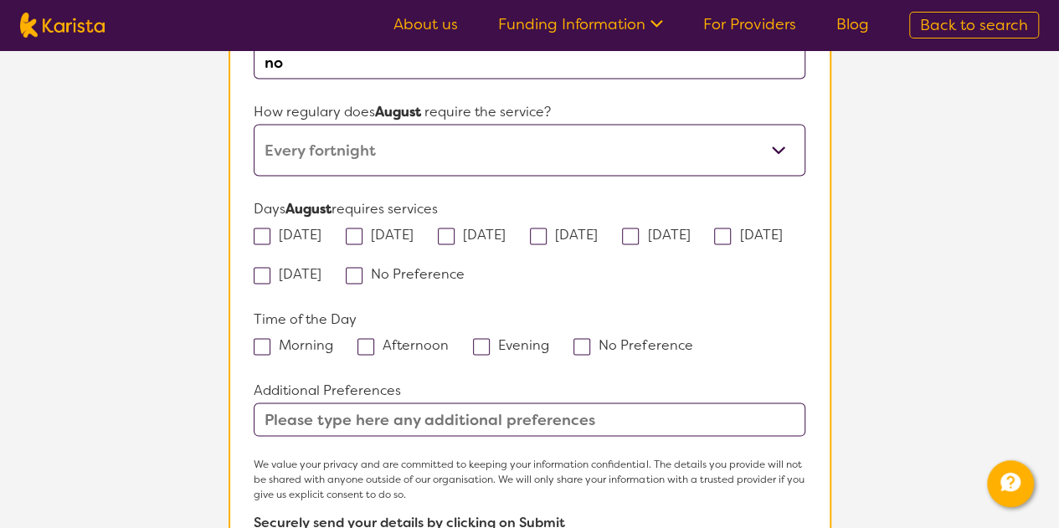
click at [362, 267] on span at bounding box center [354, 275] width 17 height 17
click at [465, 267] on input "No Preference" at bounding box center [470, 272] width 11 height 11
checkbox input "true"
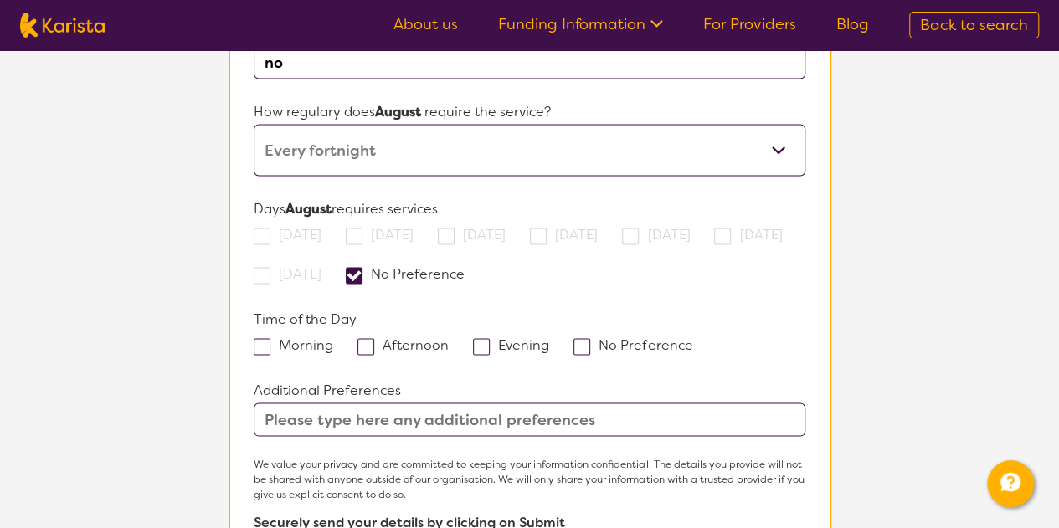
click at [262, 338] on span at bounding box center [262, 346] width 17 height 17
click at [333, 338] on input "Morning" at bounding box center [338, 343] width 11 height 11
checkbox input "true"
click at [364, 338] on span at bounding box center [365, 346] width 17 height 17
click at [449, 338] on input "Afternoon" at bounding box center [454, 343] width 11 height 11
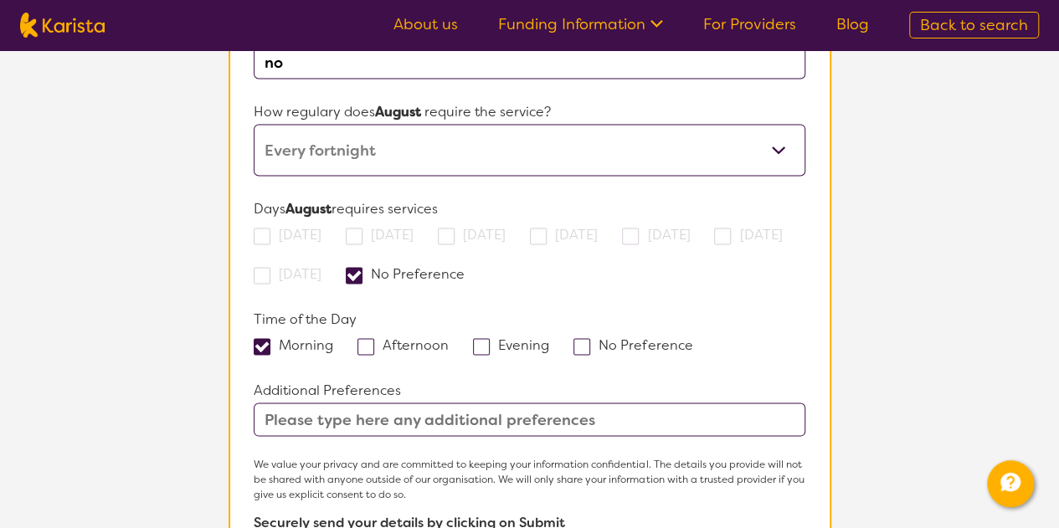
checkbox input "true"
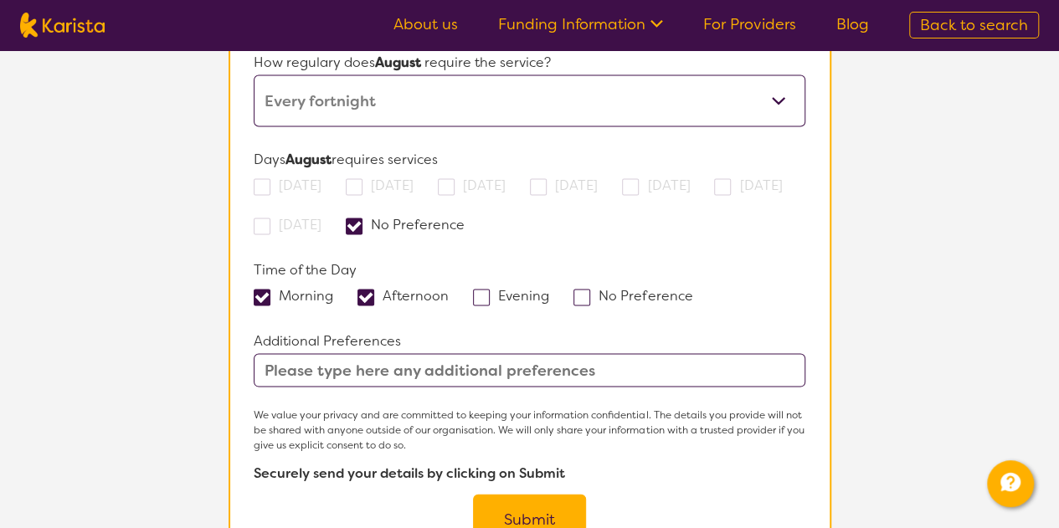
scroll to position [1612, 0]
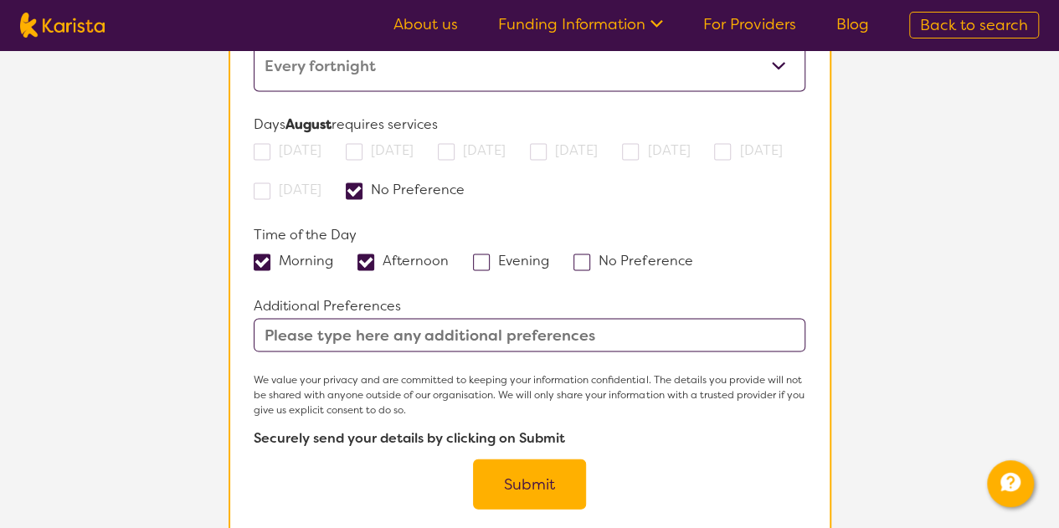
click at [265, 254] on span at bounding box center [262, 262] width 17 height 17
click at [333, 254] on input "Morning" at bounding box center [338, 259] width 11 height 11
checkbox input "false"
click at [552, 460] on button "Submit" at bounding box center [529, 485] width 113 height 50
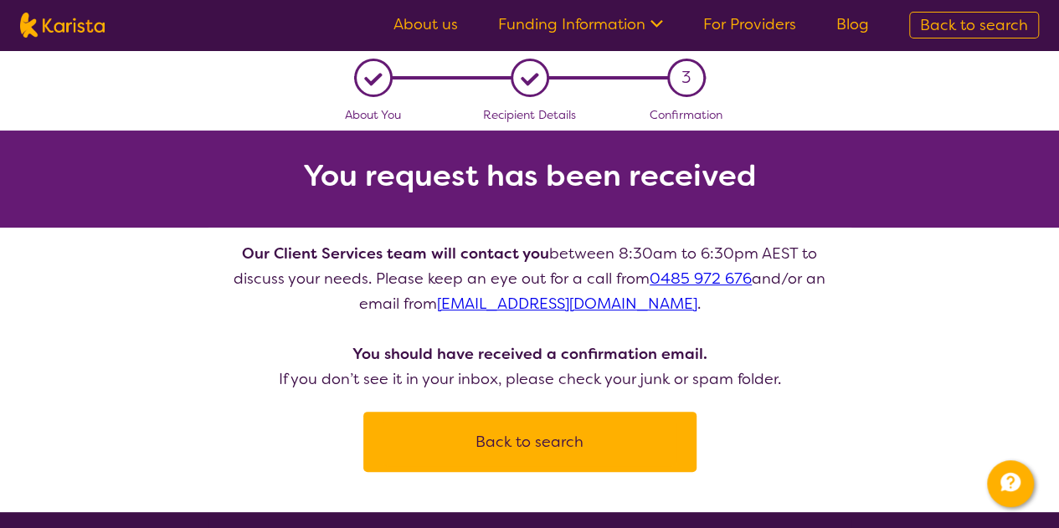
click at [933, 25] on span "Back to search" at bounding box center [974, 25] width 108 height 20
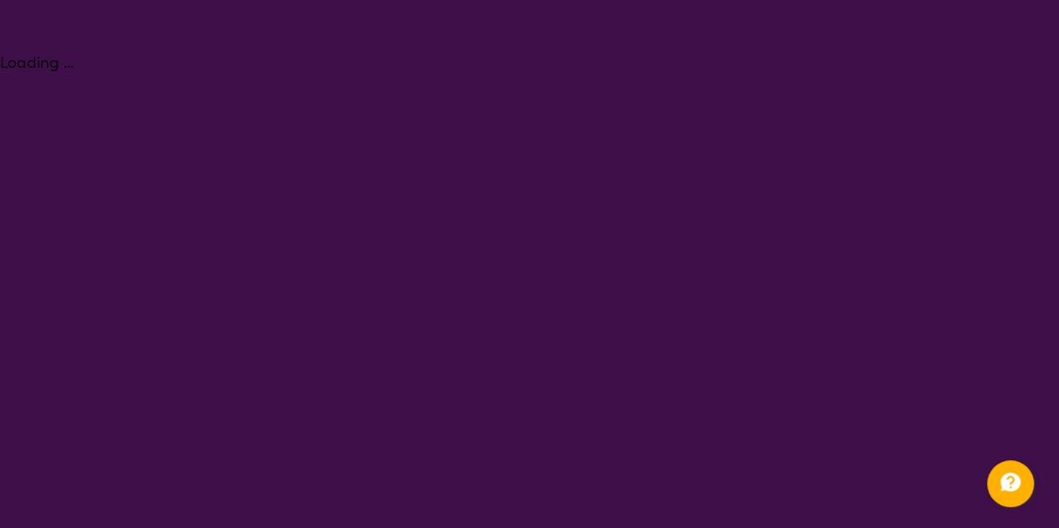
select select "[MEDICAL_DATA]"
select select "EC"
select select "NDIS"
select select "[MEDICAL_DATA]"
select select "EC"
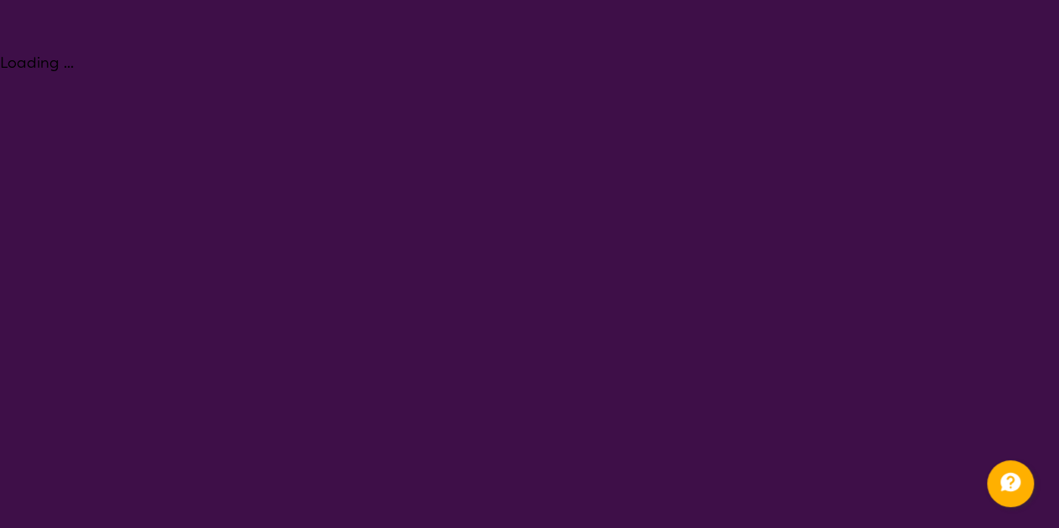
select select "NDIS"
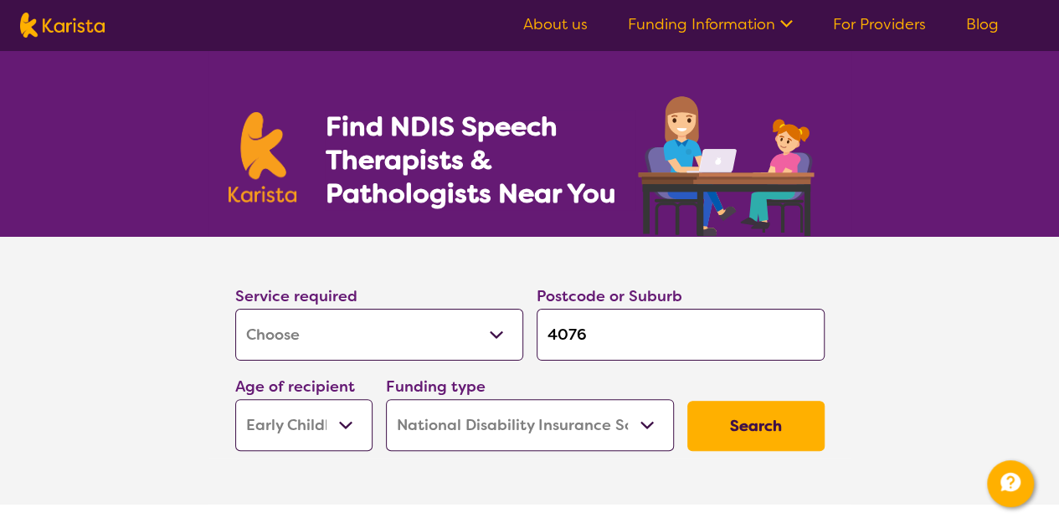
click at [378, 337] on select "Allied Health Assistant Assessment (ADHD or Autism) Behaviour support Counselli…" at bounding box center [379, 335] width 288 height 52
select select "[MEDICAL_DATA]"
click at [235, 309] on select "Allied Health Assistant Assessment (ADHD or Autism) Behaviour support Counselli…" at bounding box center [379, 335] width 288 height 52
select select "[MEDICAL_DATA]"
click at [753, 428] on button "Search" at bounding box center [755, 426] width 137 height 50
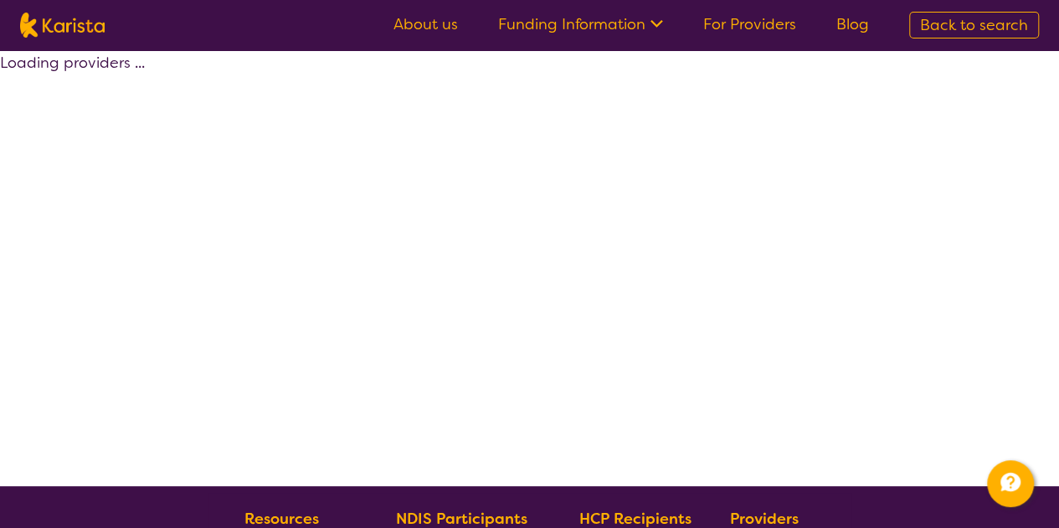
select select "by_score"
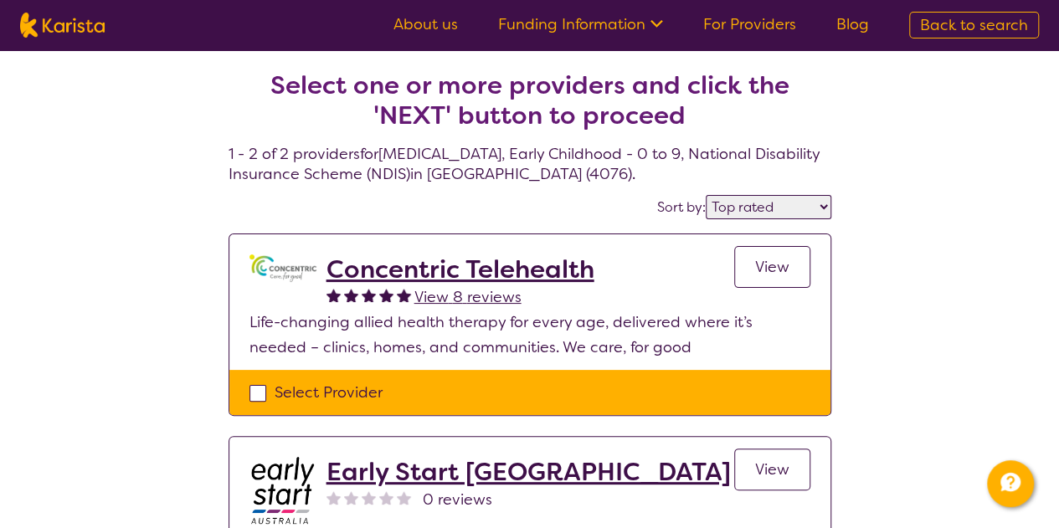
scroll to position [167, 0]
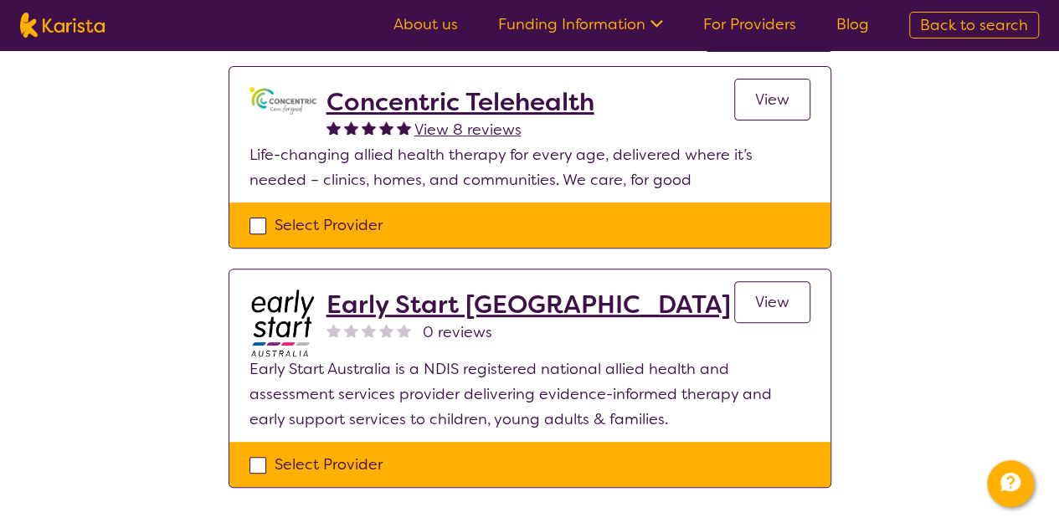
click at [778, 299] on span "View" at bounding box center [772, 302] width 34 height 20
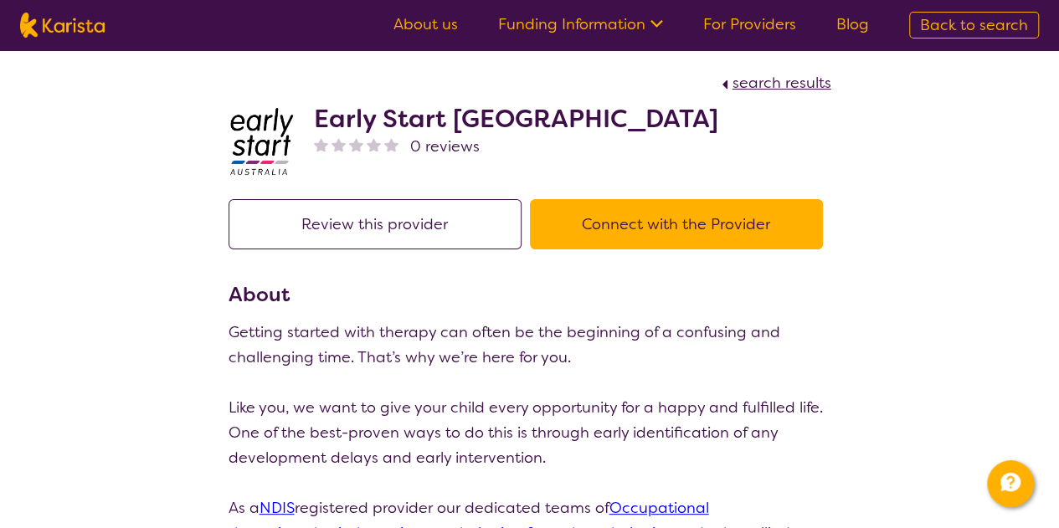
select select "by_score"
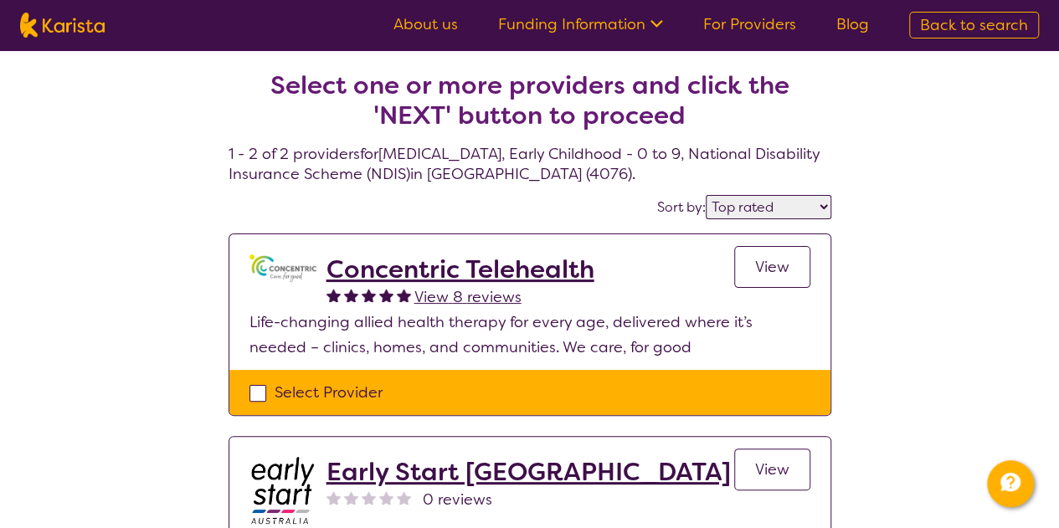
click at [934, 28] on span "Back to search" at bounding box center [974, 25] width 108 height 20
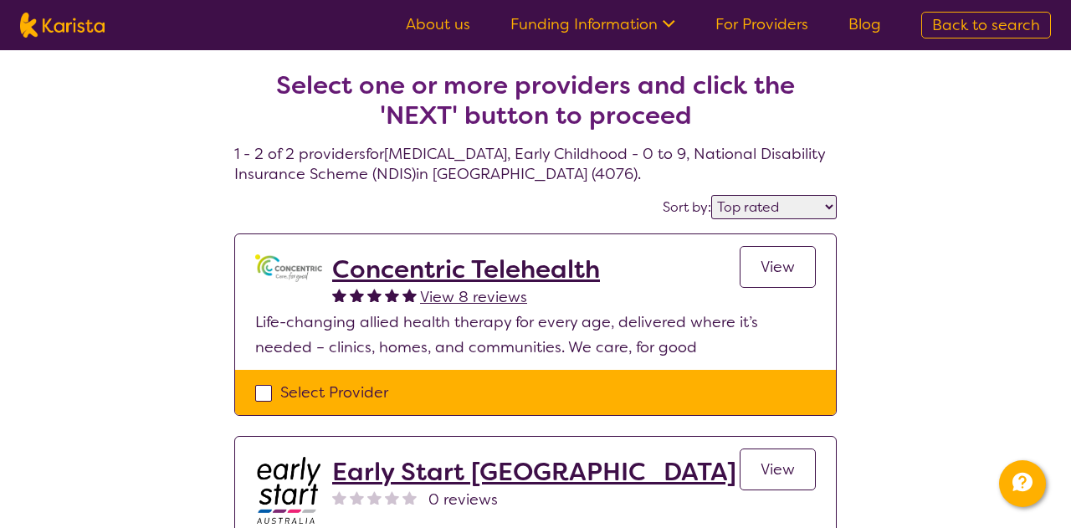
select select "[MEDICAL_DATA]"
select select "EC"
select select "NDIS"
select select "[MEDICAL_DATA]"
select select "EC"
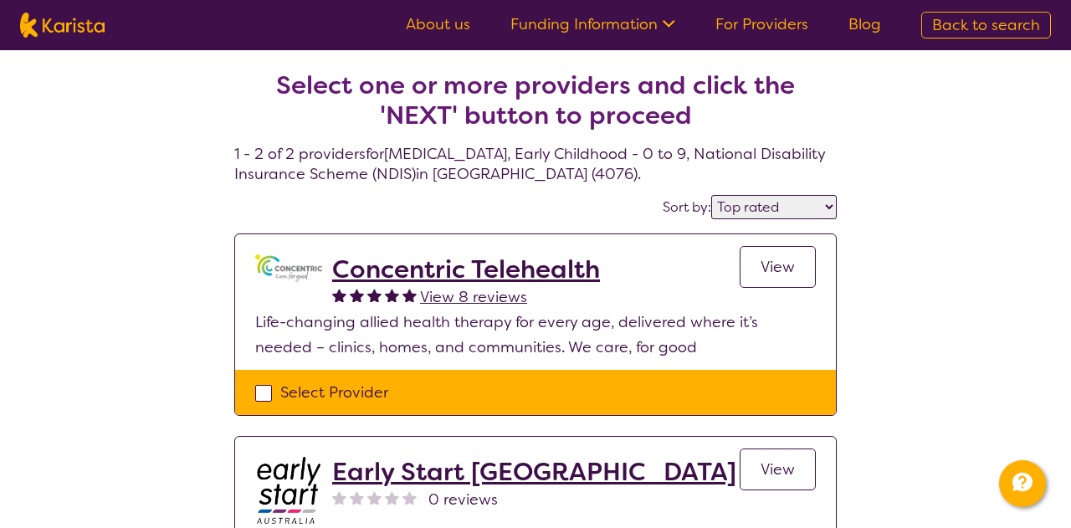
select select "NDIS"
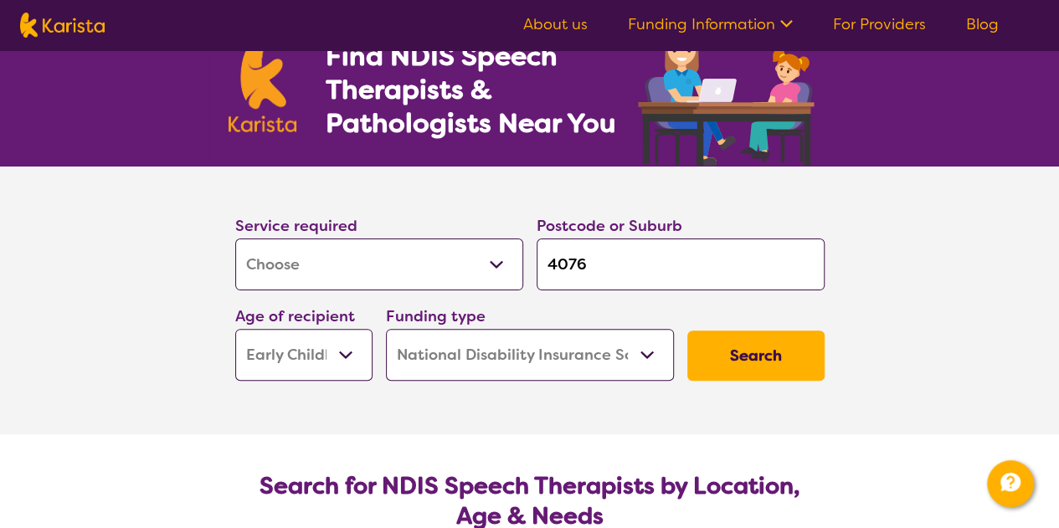
scroll to position [167, 0]
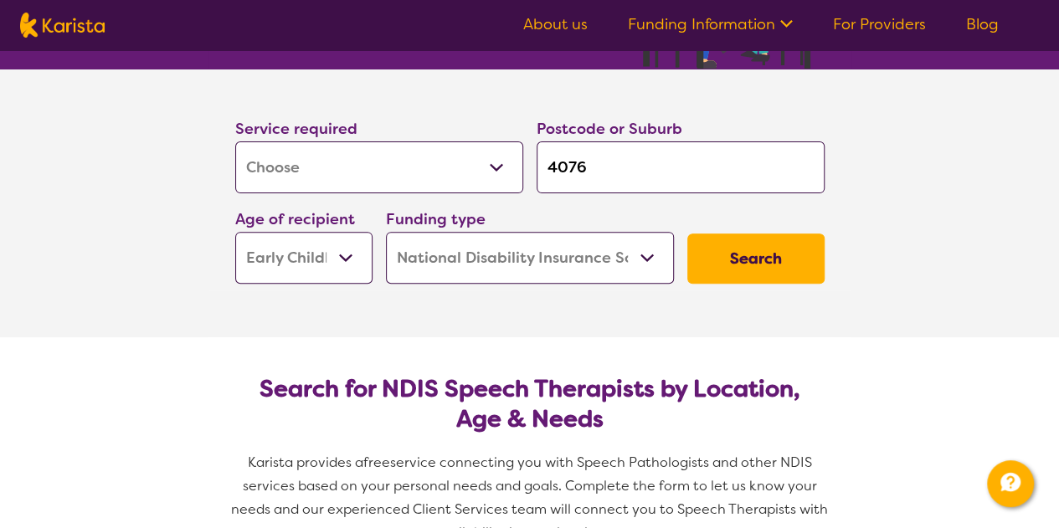
click at [270, 265] on select "Early Childhood - 0 to 9 Child - 10 to 11 Adolescent - 12 to 17 Adult - 18 to 6…" at bounding box center [303, 258] width 137 height 52
click at [235, 232] on select "Early Childhood - 0 to 9 Child - 10 to 11 Adolescent - 12 to 17 Adult - 18 to 6…" at bounding box center [303, 258] width 137 height 52
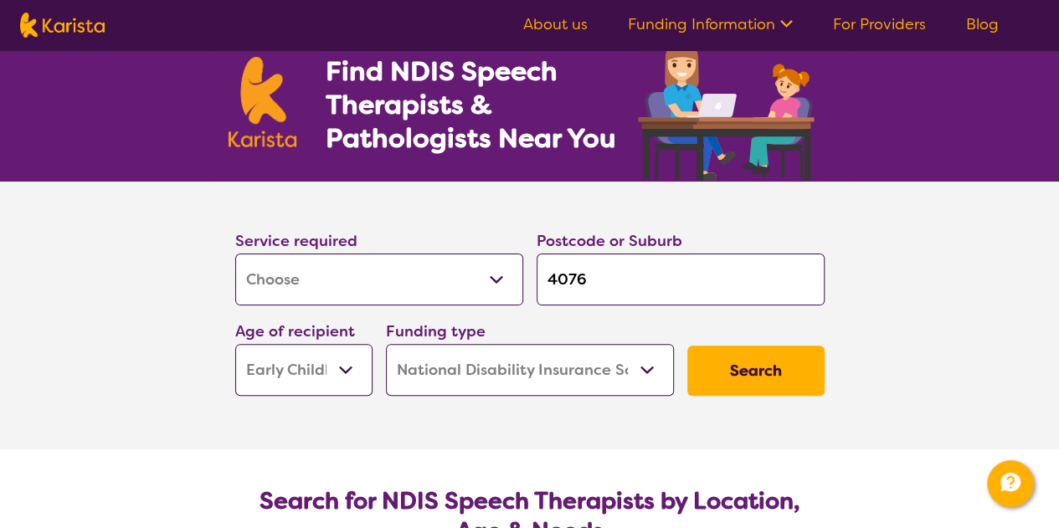
scroll to position [0, 0]
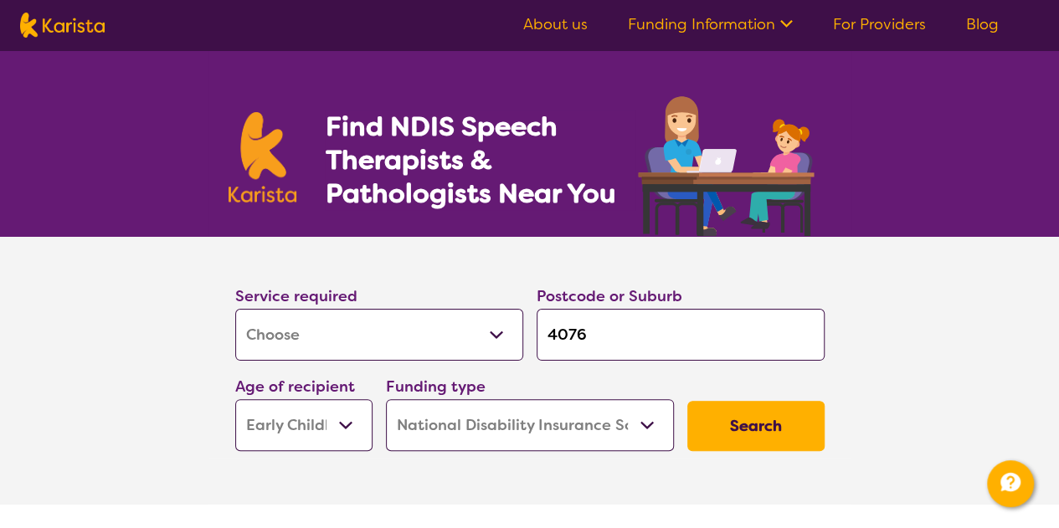
click at [415, 350] on select "Allied Health Assistant Assessment (ADHD or Autism) Behaviour support Counselli…" at bounding box center [379, 335] width 288 height 52
click at [790, 436] on button "Search" at bounding box center [755, 426] width 137 height 50
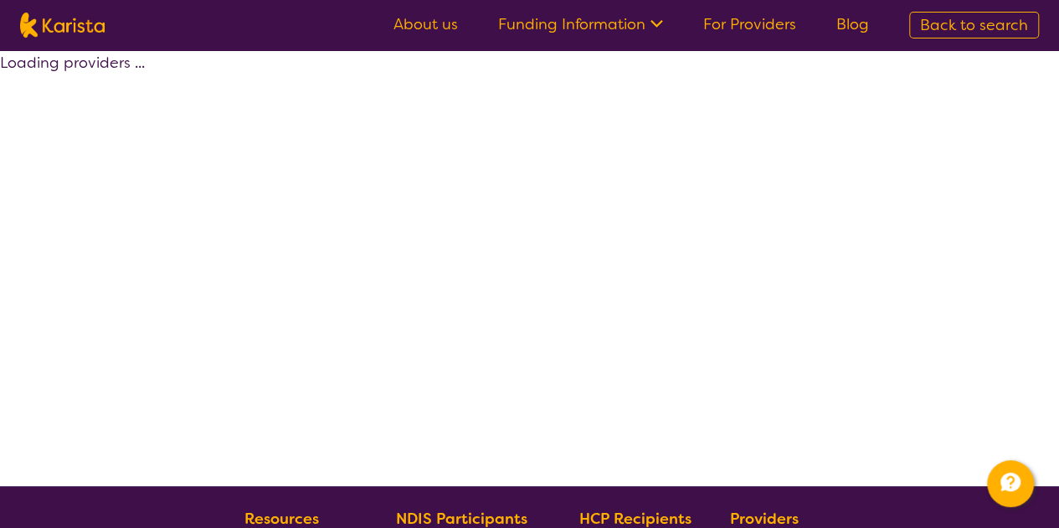
select select "by_score"
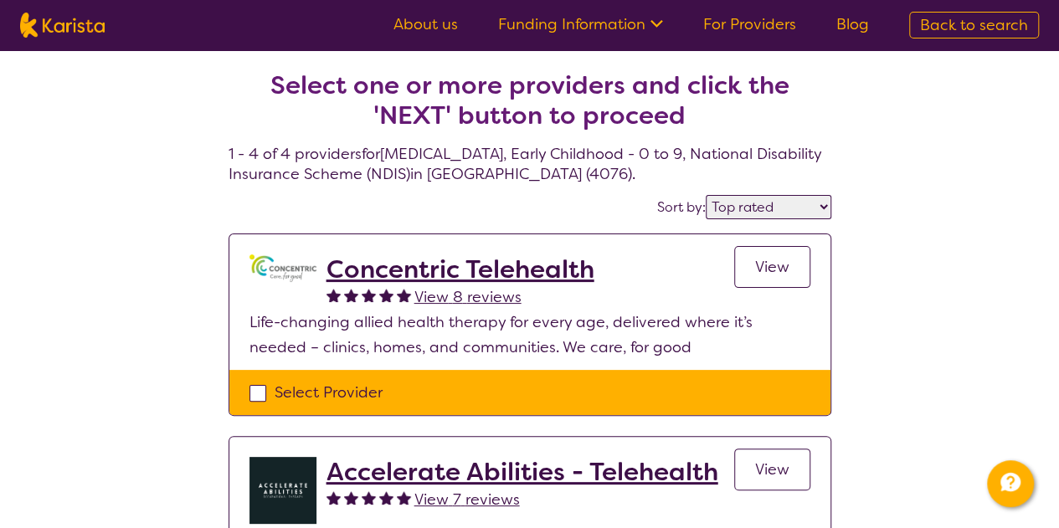
click at [658, 19] on icon at bounding box center [654, 22] width 18 height 18
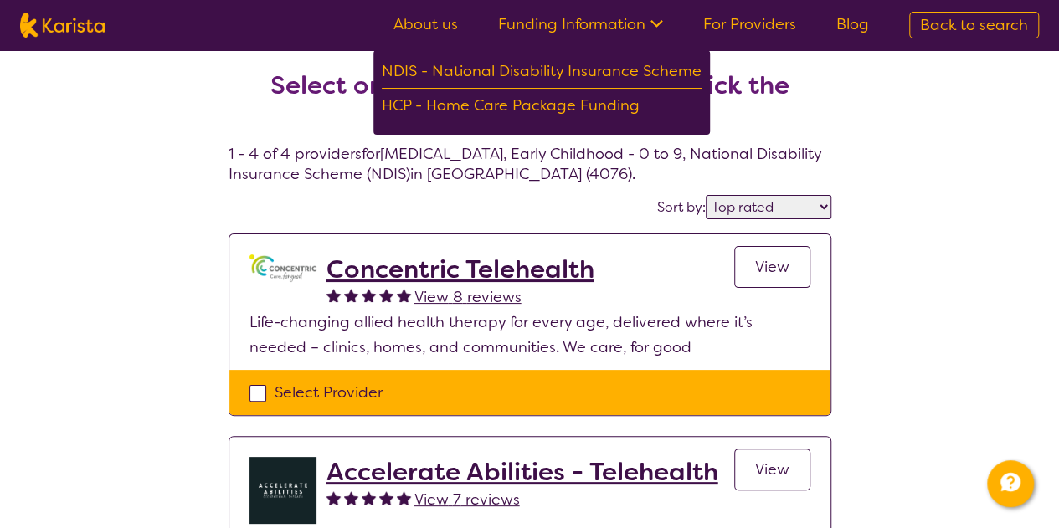
click at [820, 16] on ul "About us Funding Information NDIS - National Disability Insurance Scheme HCP - …" at bounding box center [631, 25] width 516 height 27
click at [420, 19] on link "About us" at bounding box center [425, 24] width 64 height 20
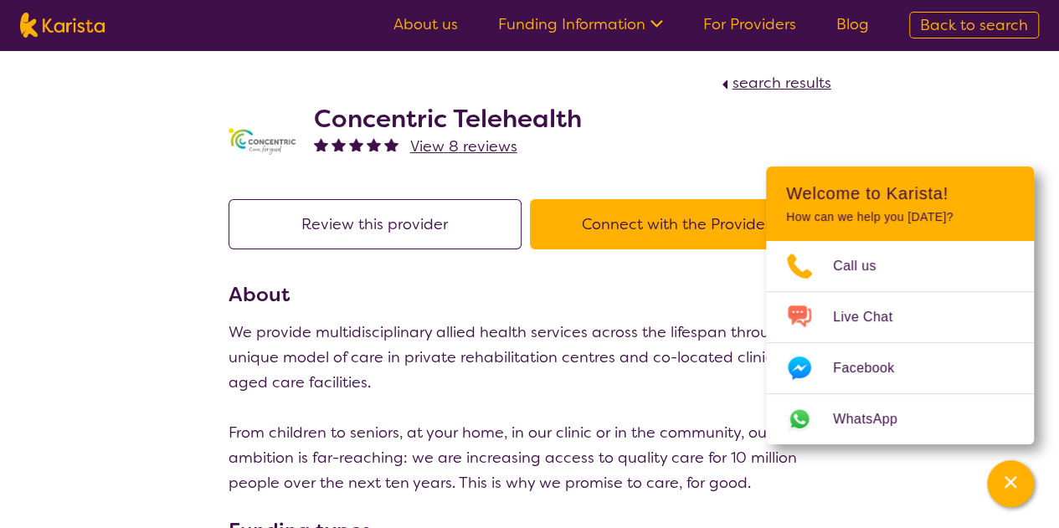
click at [1020, 488] on div "Channel Menu" at bounding box center [1010, 483] width 33 height 37
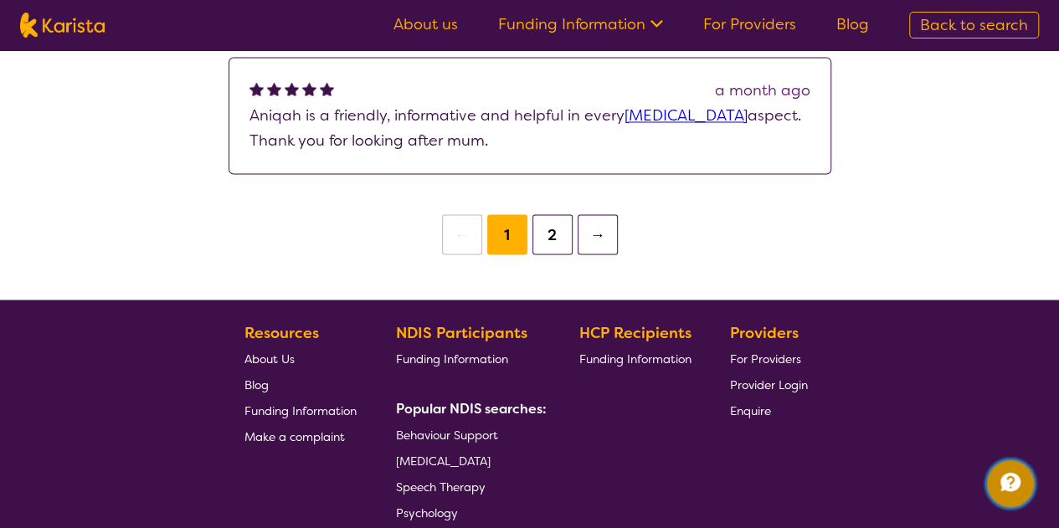
scroll to position [1597, 0]
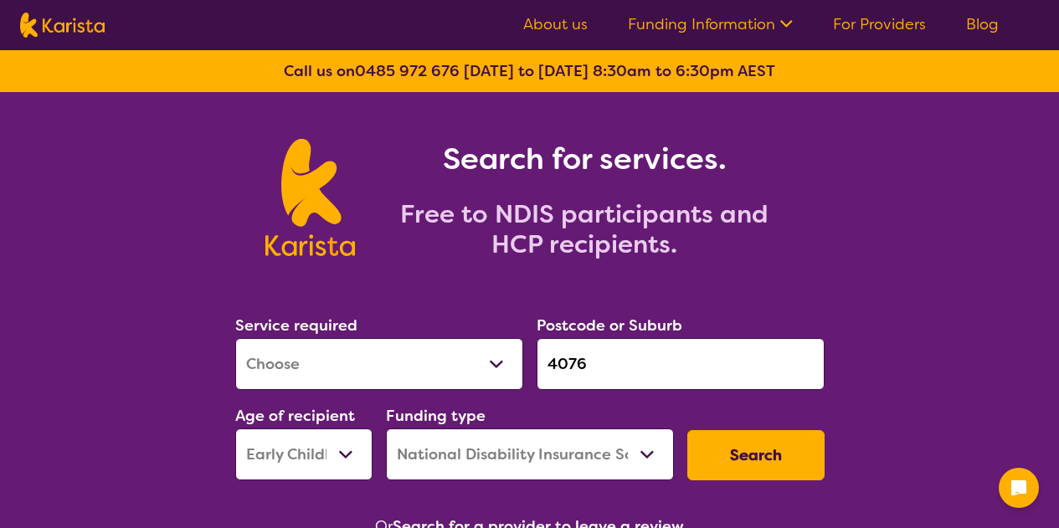
select select "[MEDICAL_DATA]"
select select "EC"
select select "NDIS"
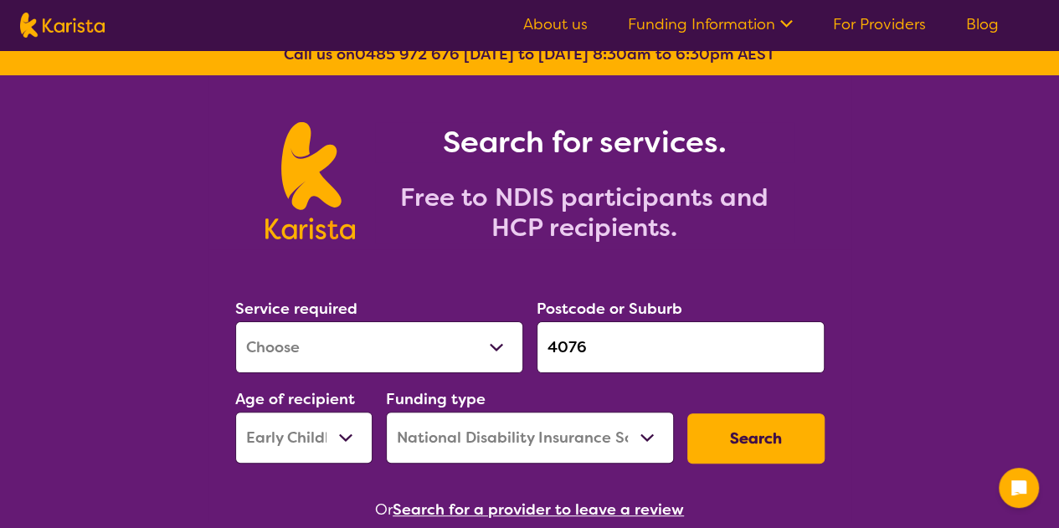
scroll to position [251, 0]
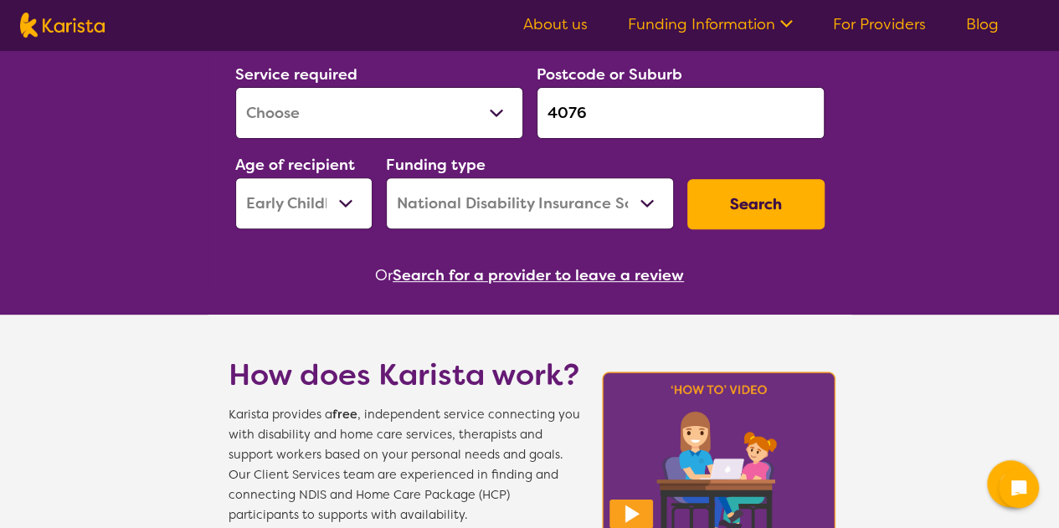
click at [430, 126] on select "Allied Health Assistant Assessment (ADHD or Autism) Behaviour support Counselli…" at bounding box center [379, 113] width 288 height 52
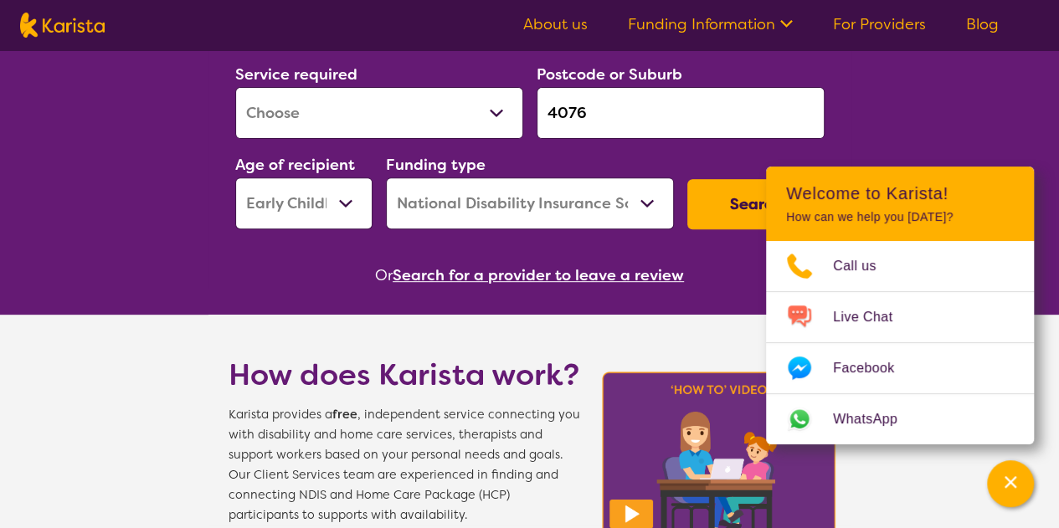
select select "NDIS Support Coordination"
click at [235, 87] on select "Allied Health Assistant Assessment (ADHD or Autism) Behaviour support Counselli…" at bounding box center [379, 113] width 288 height 52
click at [1008, 490] on icon "Channel Menu" at bounding box center [1010, 482] width 17 height 17
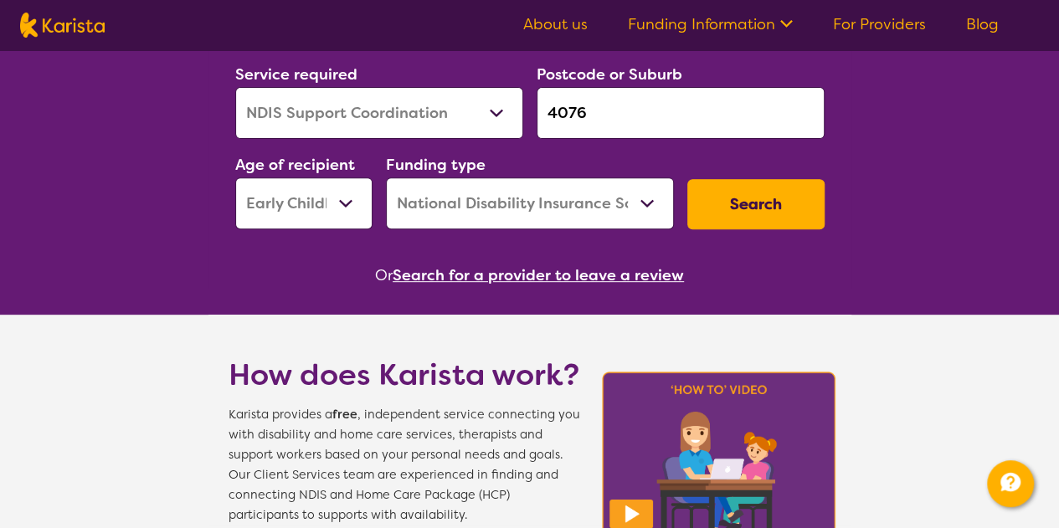
click at [733, 207] on button "Search" at bounding box center [755, 204] width 137 height 50
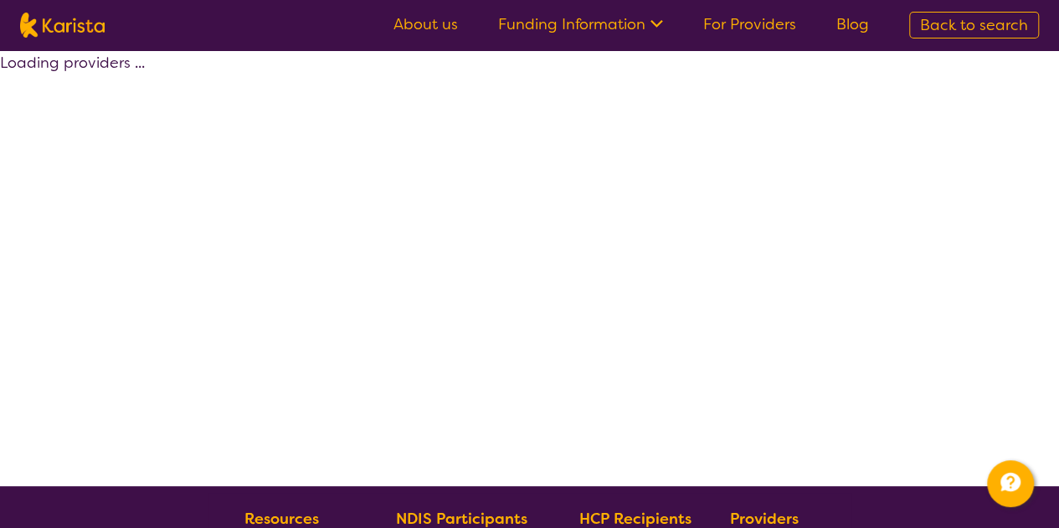
select select "by_score"
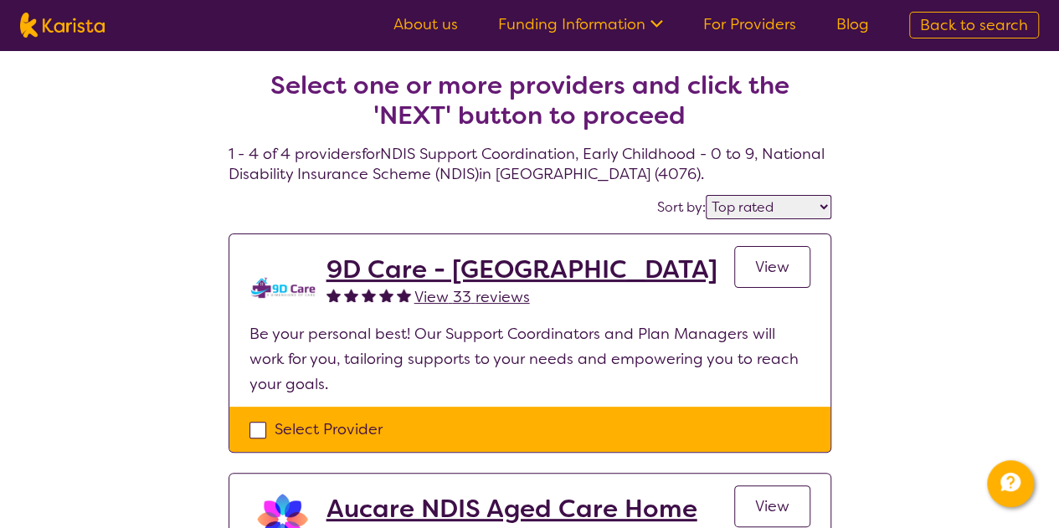
click at [807, 207] on select "Highly reviewed Top rated" at bounding box center [769, 207] width 126 height 24
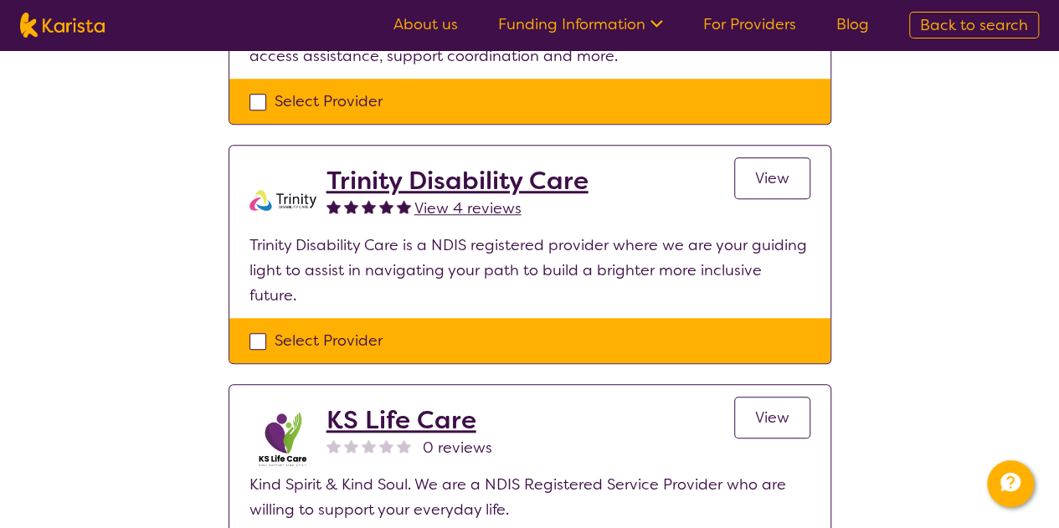
scroll to position [1005, 0]
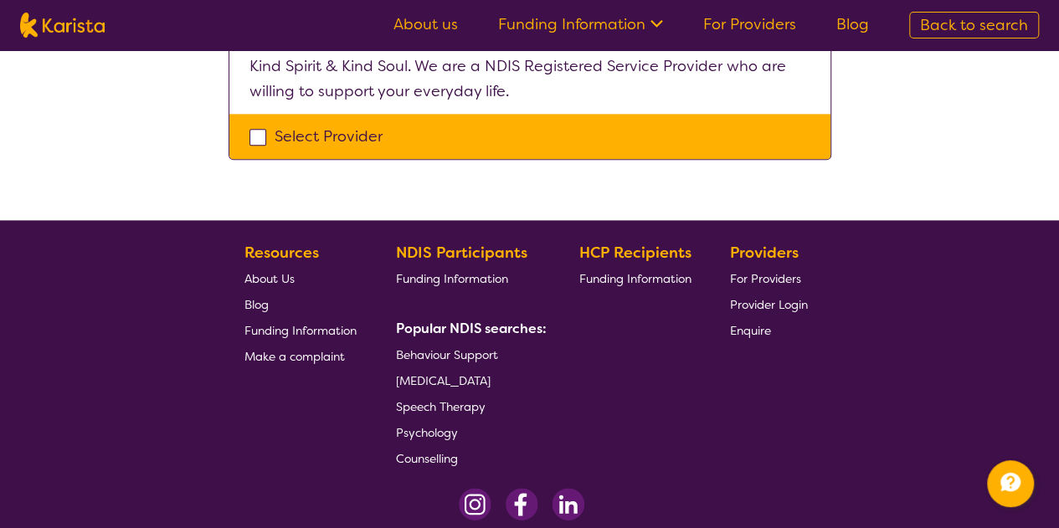
click at [458, 399] on span "Speech Therapy" at bounding box center [441, 406] width 90 height 15
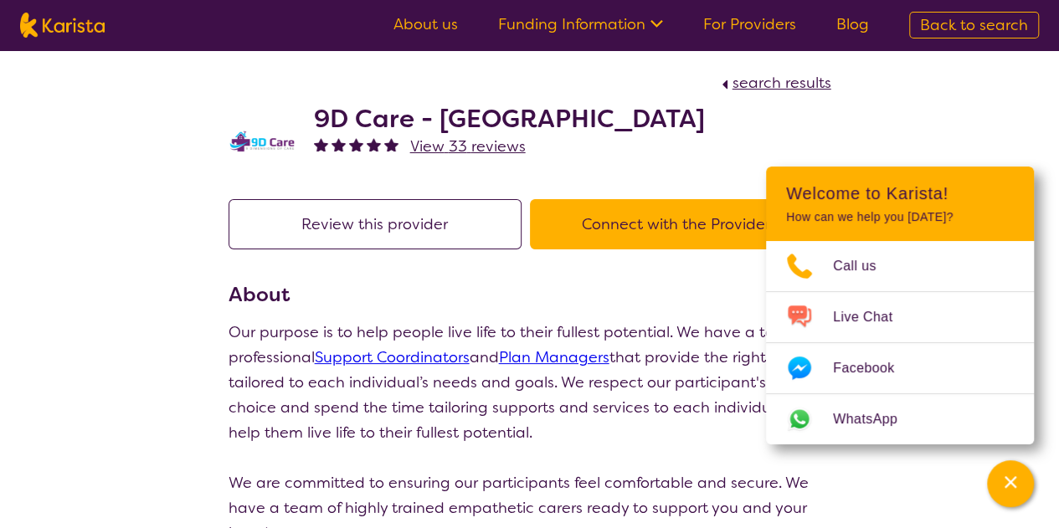
click at [939, 28] on span "Back to search" at bounding box center [974, 25] width 108 height 20
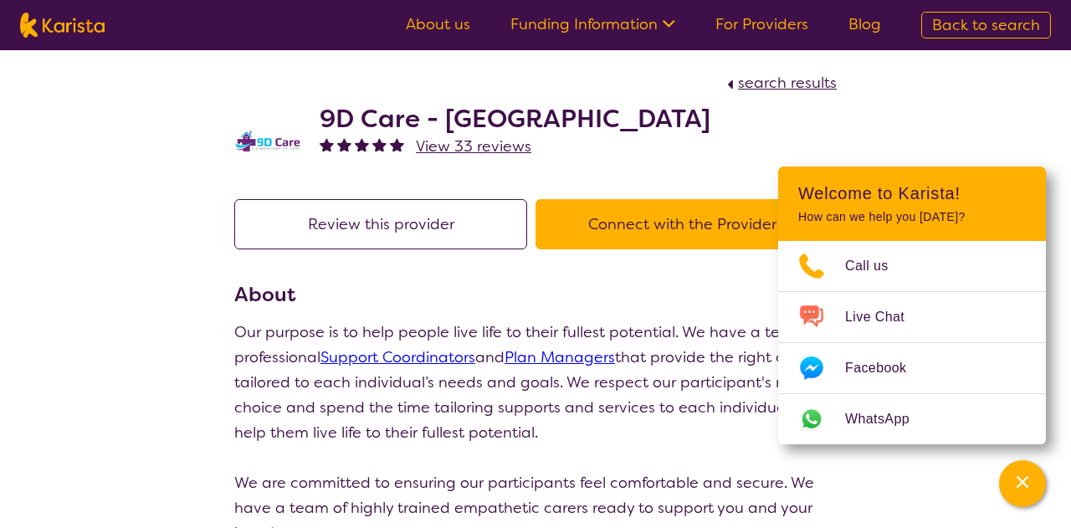
select select "[MEDICAL_DATA]"
select select "EC"
select select "NDIS"
select select "[MEDICAL_DATA]"
select select "EC"
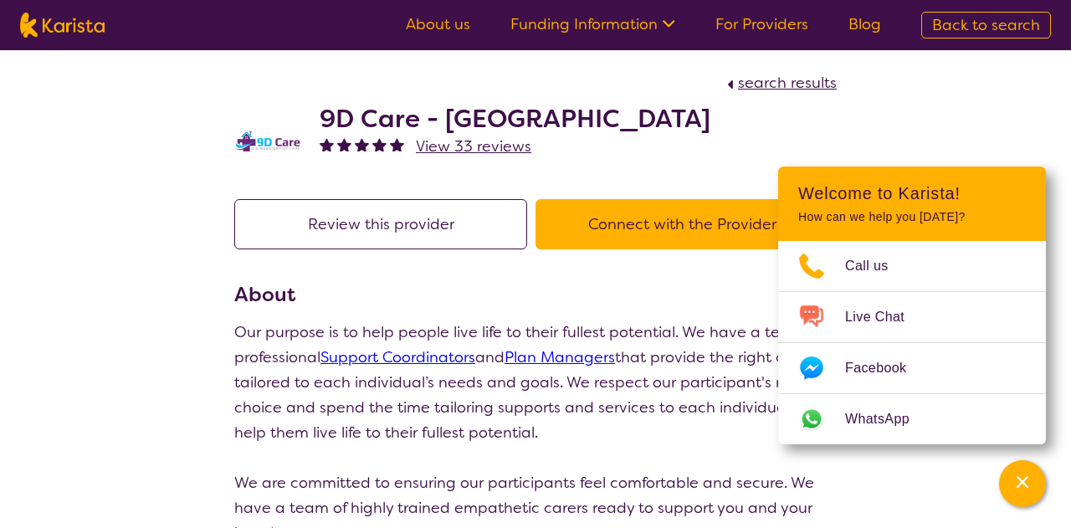
select select "NDIS"
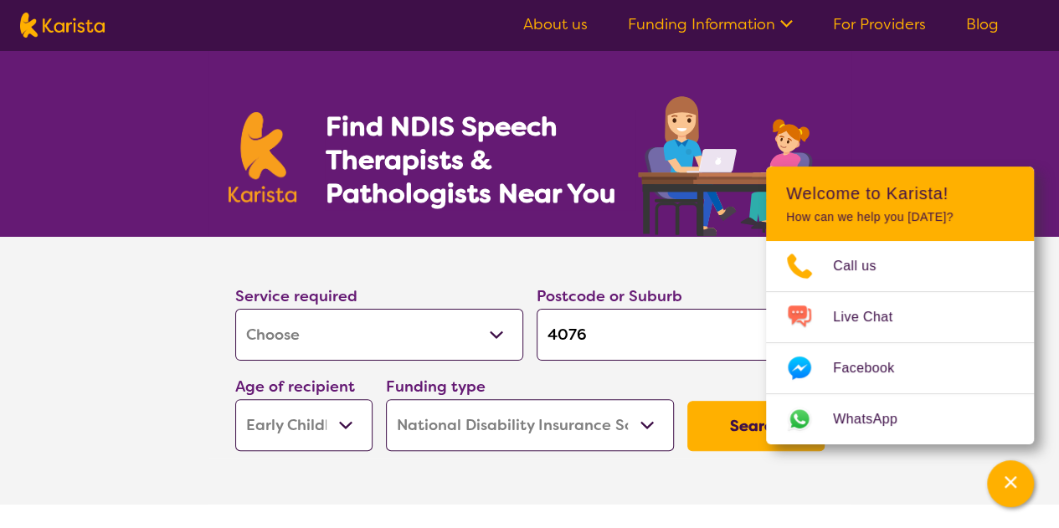
click at [712, 423] on button "Search" at bounding box center [755, 426] width 137 height 50
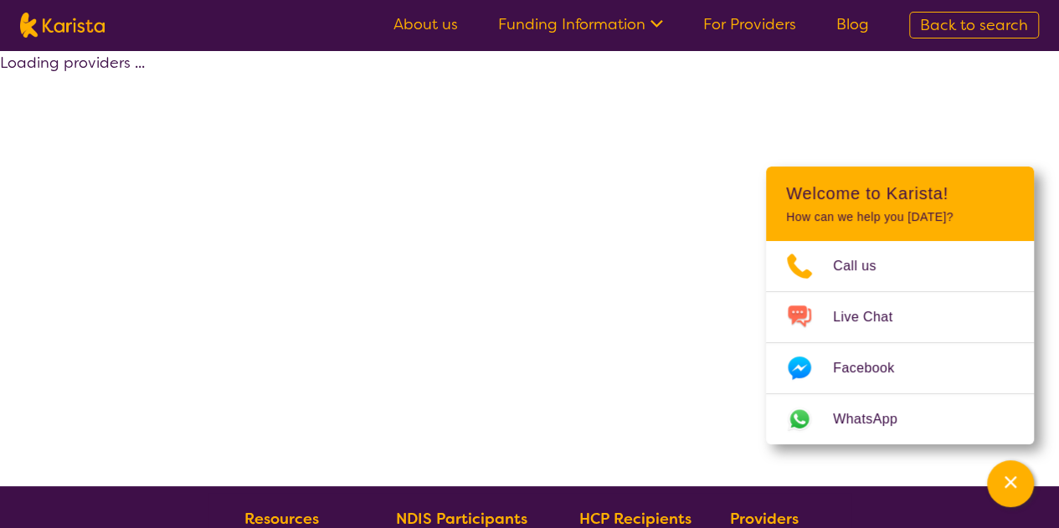
select select "by_score"
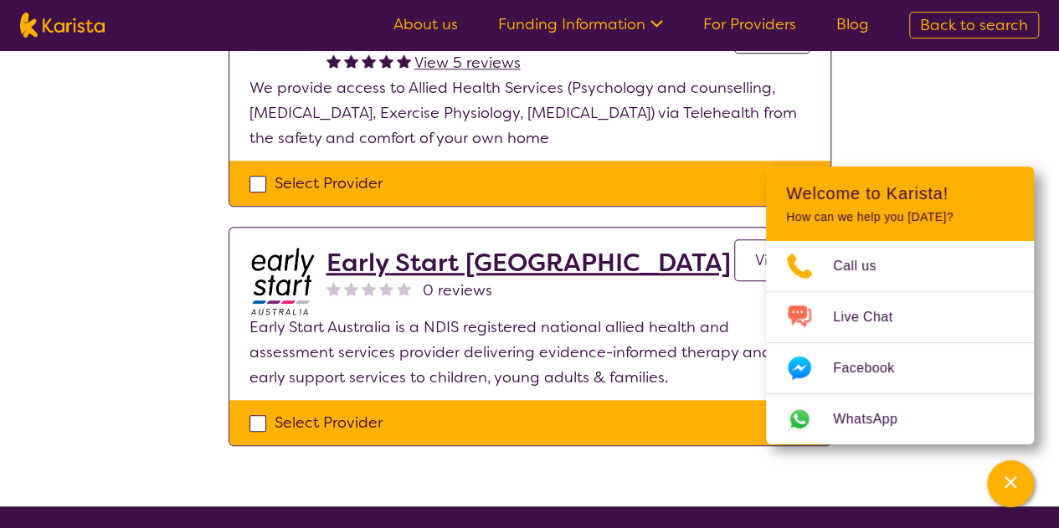
scroll to position [837, 0]
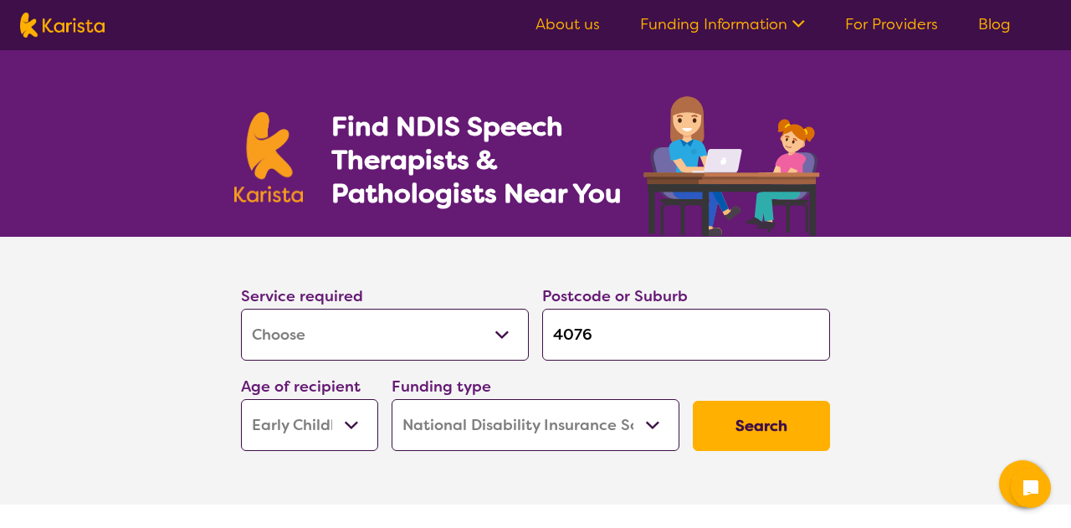
select select "[MEDICAL_DATA]"
select select "EC"
select select "NDIS"
select select "[MEDICAL_DATA]"
select select "EC"
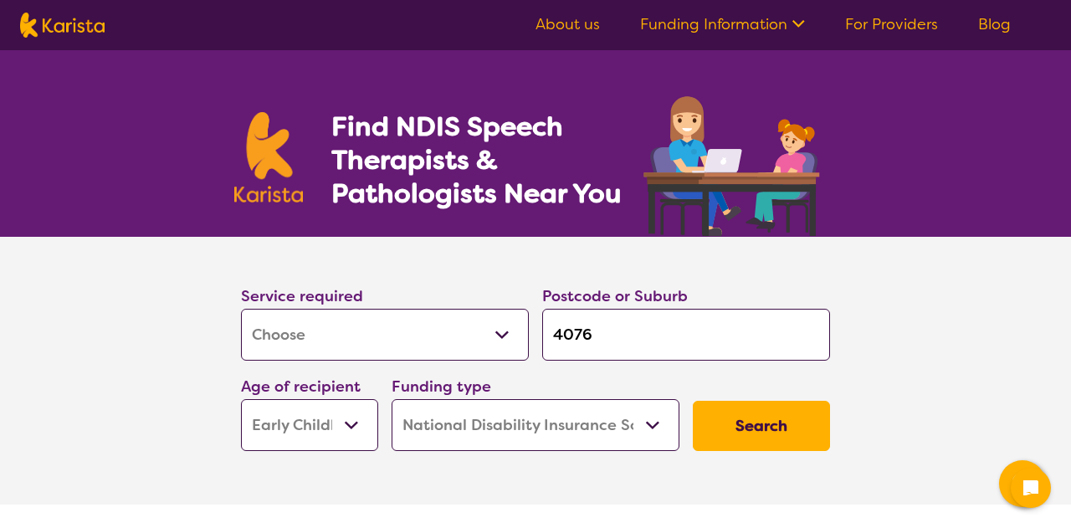
select select "NDIS"
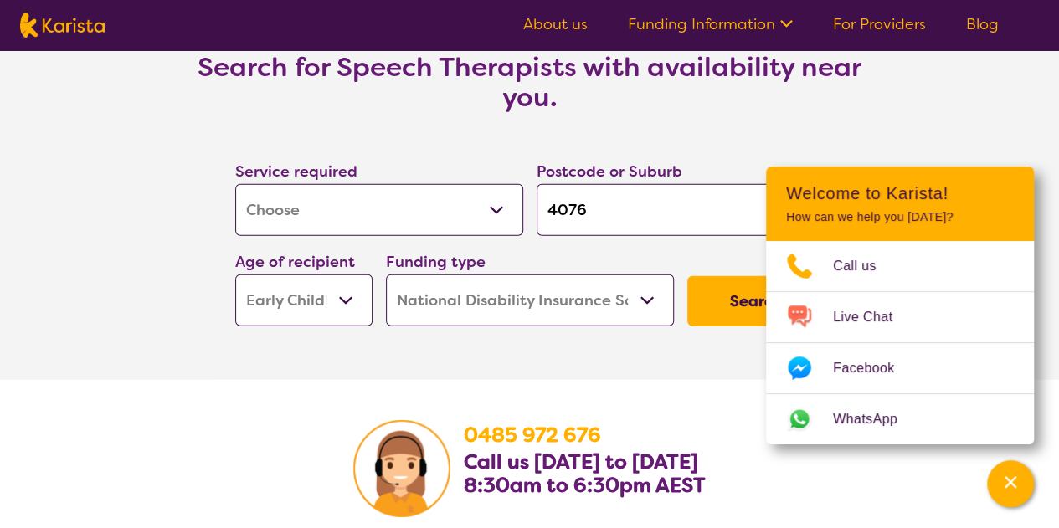
scroll to position [2734, 0]
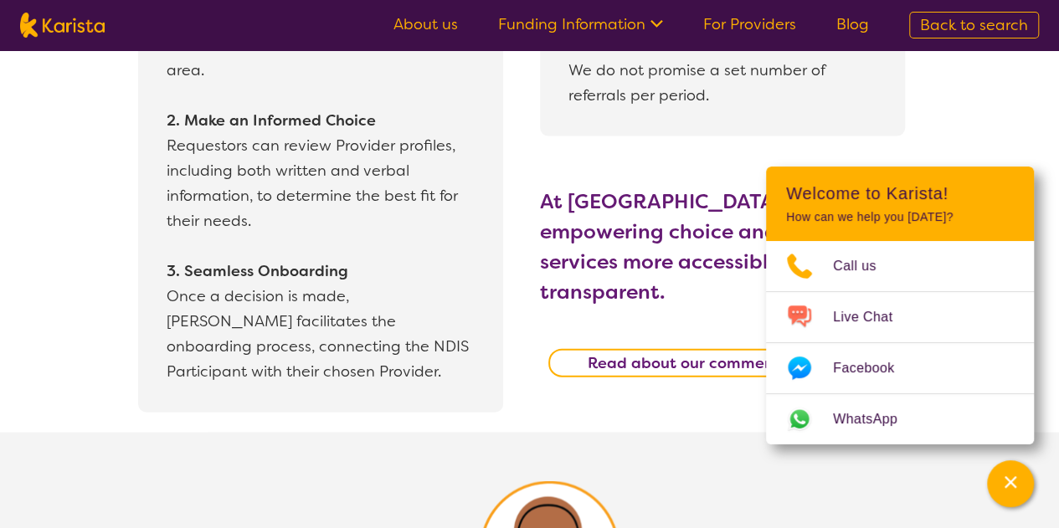
scroll to position [1674, 0]
